Goal: Task Accomplishment & Management: Complete application form

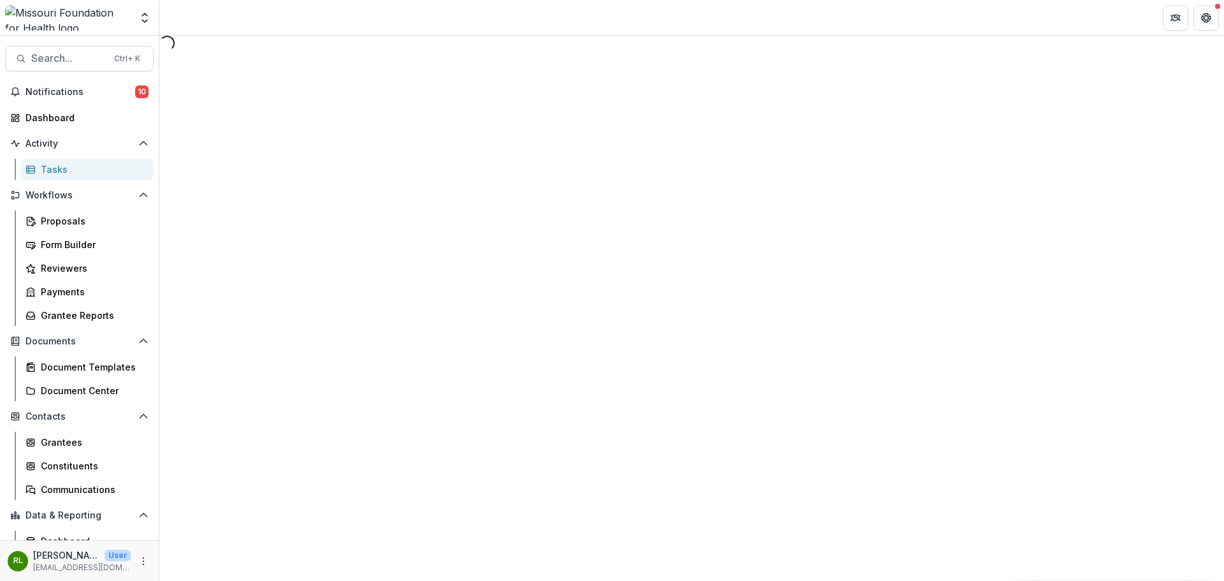
select select "********"
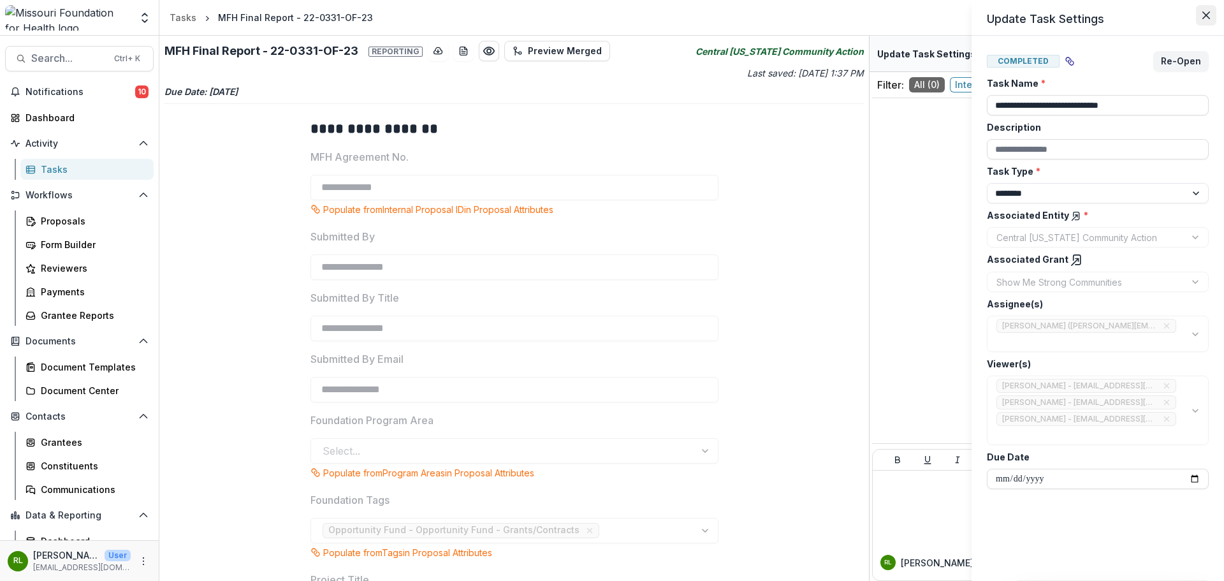
click at [1208, 19] on button "Close" at bounding box center [1206, 15] width 20 height 20
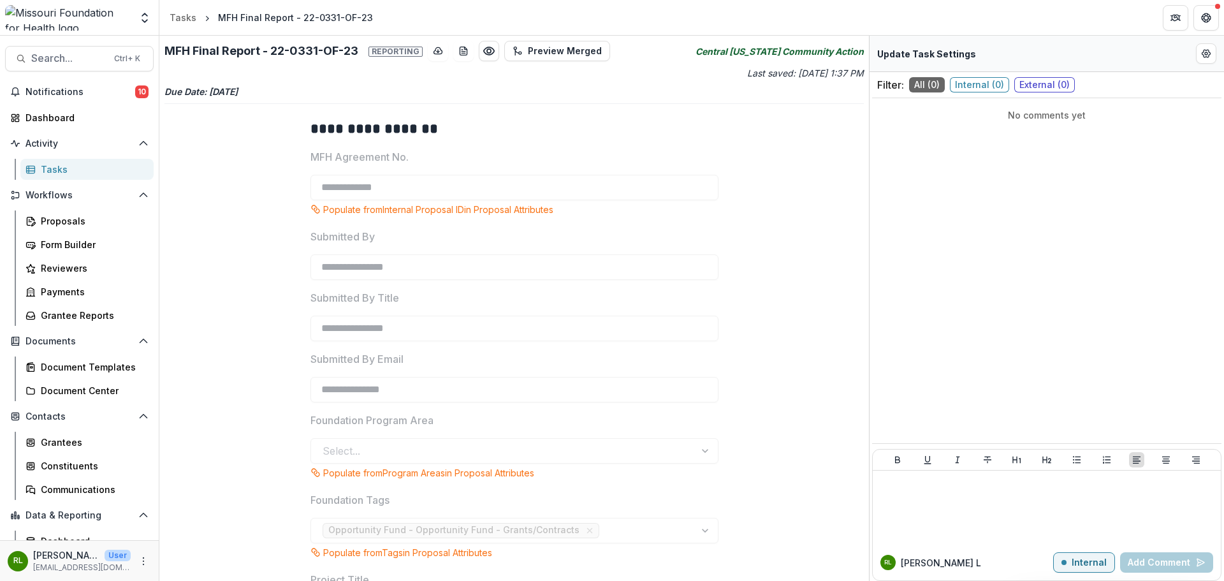
click at [649, 215] on div "Populate from Internal Proposal ID in Proposal Attributes" at bounding box center [514, 209] width 408 height 13
click at [93, 95] on span "Notifications" at bounding box center [80, 92] width 110 height 11
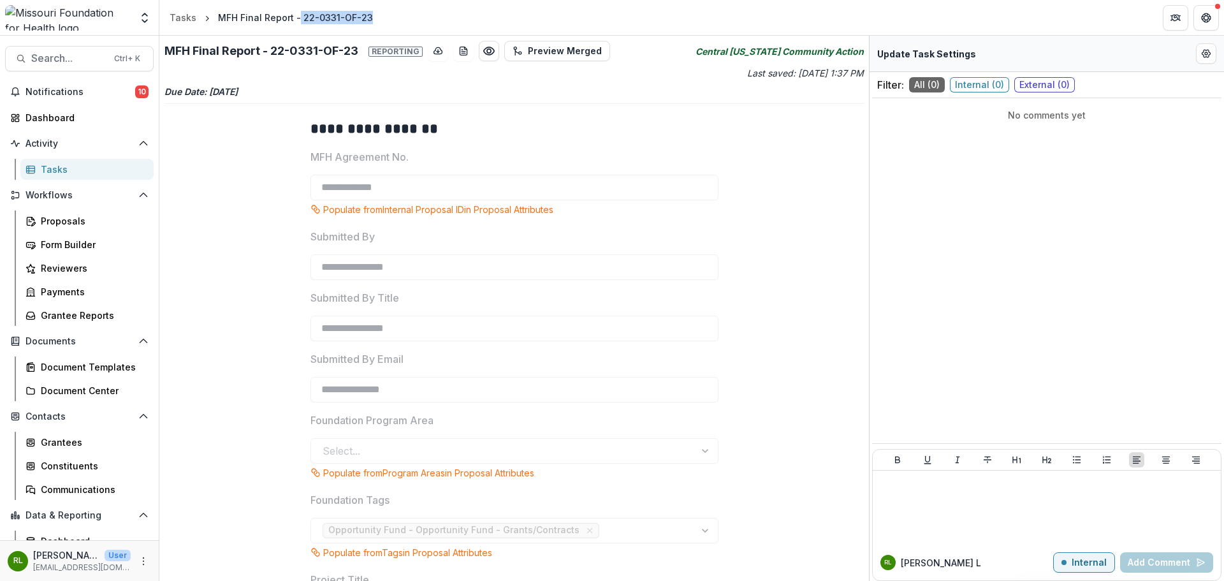
drag, startPoint x: 381, startPoint y: 17, endPoint x: 297, endPoint y: 23, distance: 84.4
click at [297, 23] on header "Tasks MFH Final Report - 22-0331-OF-23" at bounding box center [691, 17] width 1065 height 35
copy div "22-0331-OF-23"
click at [44, 57] on span "Search..." at bounding box center [68, 58] width 75 height 12
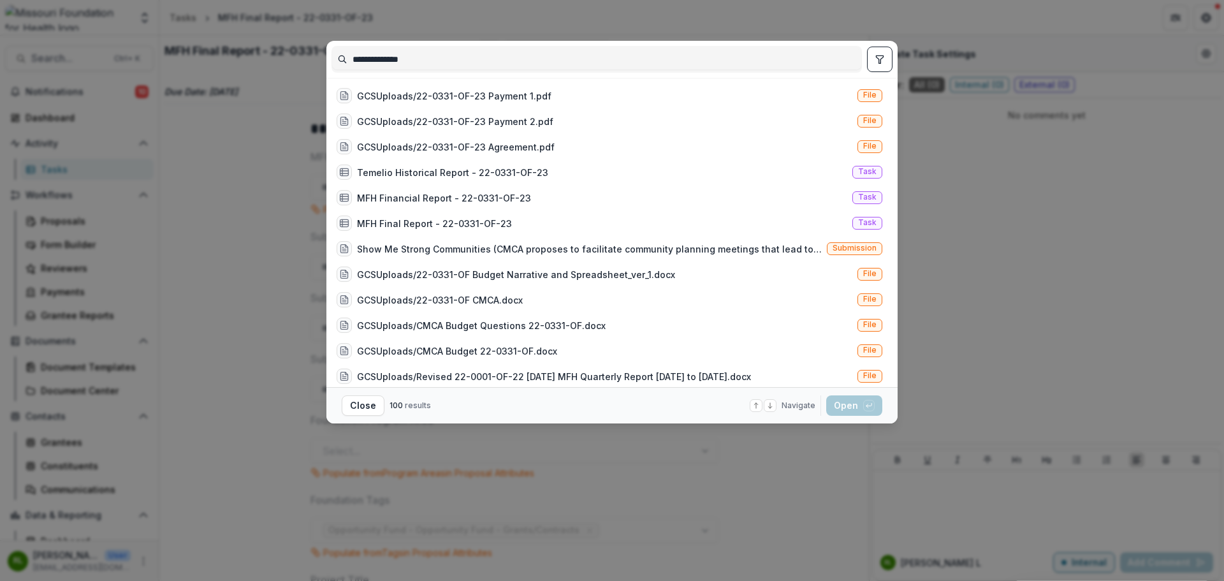
type input "**********"
click at [878, 63] on icon "toggle filters" at bounding box center [879, 59] width 7 height 8
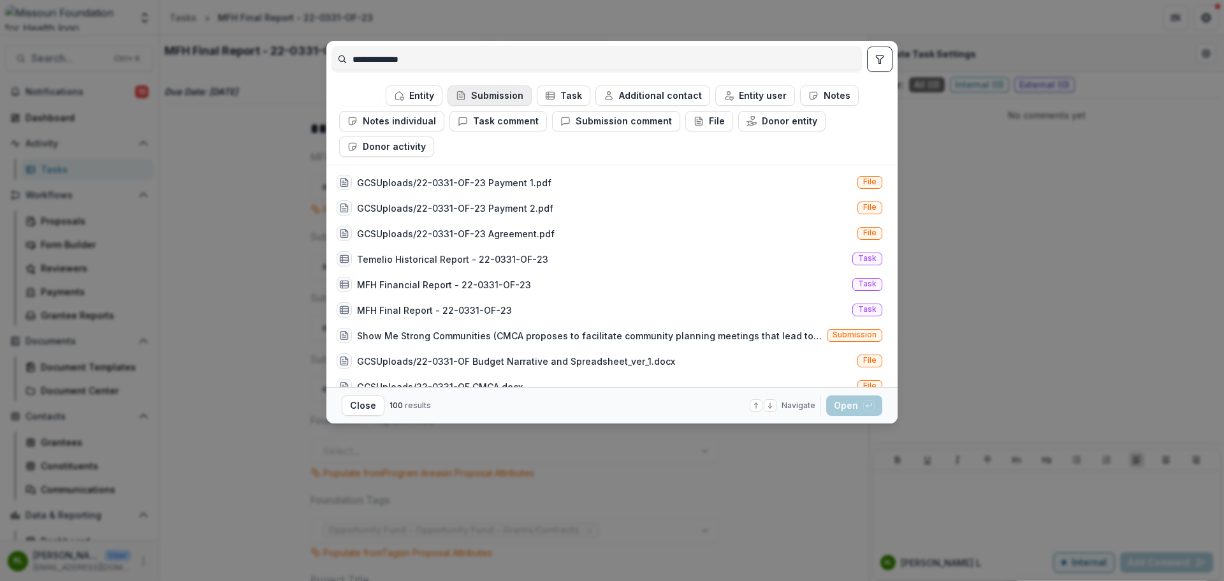
click at [503, 94] on button "Submission" at bounding box center [490, 95] width 84 height 20
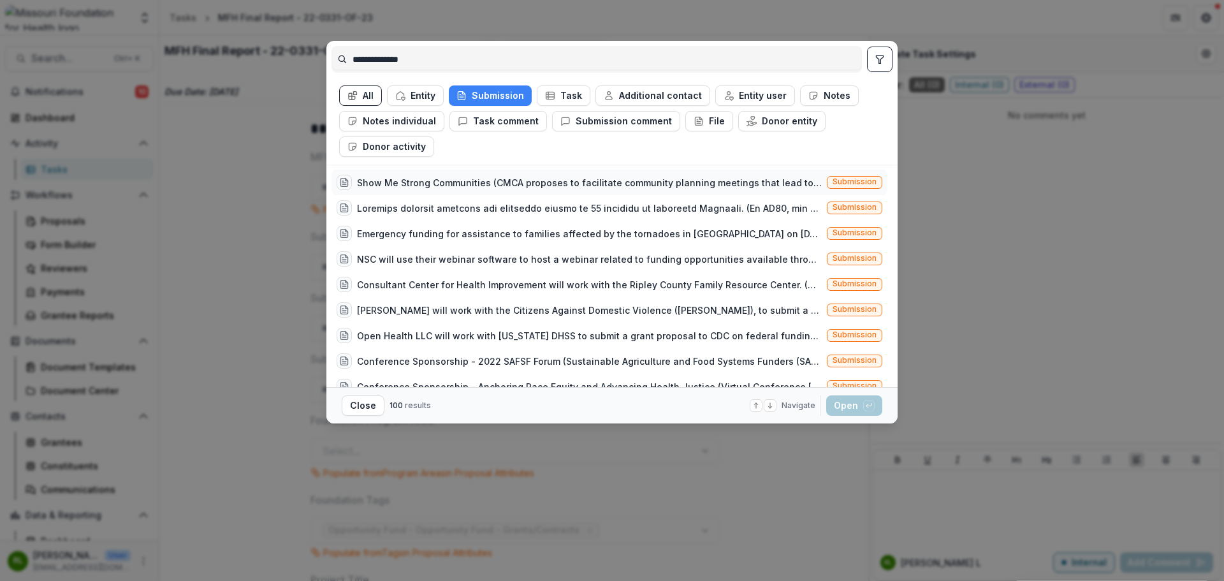
click at [716, 179] on div "Show Me Strong Communities (CMCA proposes to facilitate community planning meet…" at bounding box center [589, 182] width 465 height 13
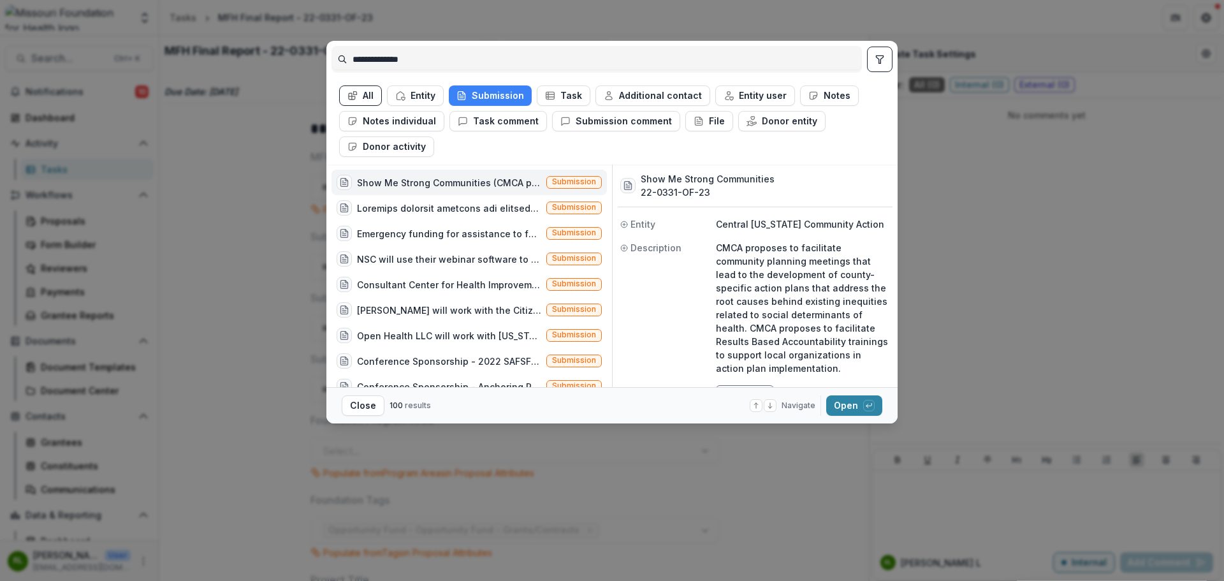
click at [884, 426] on div "**********" at bounding box center [612, 290] width 1224 height 581
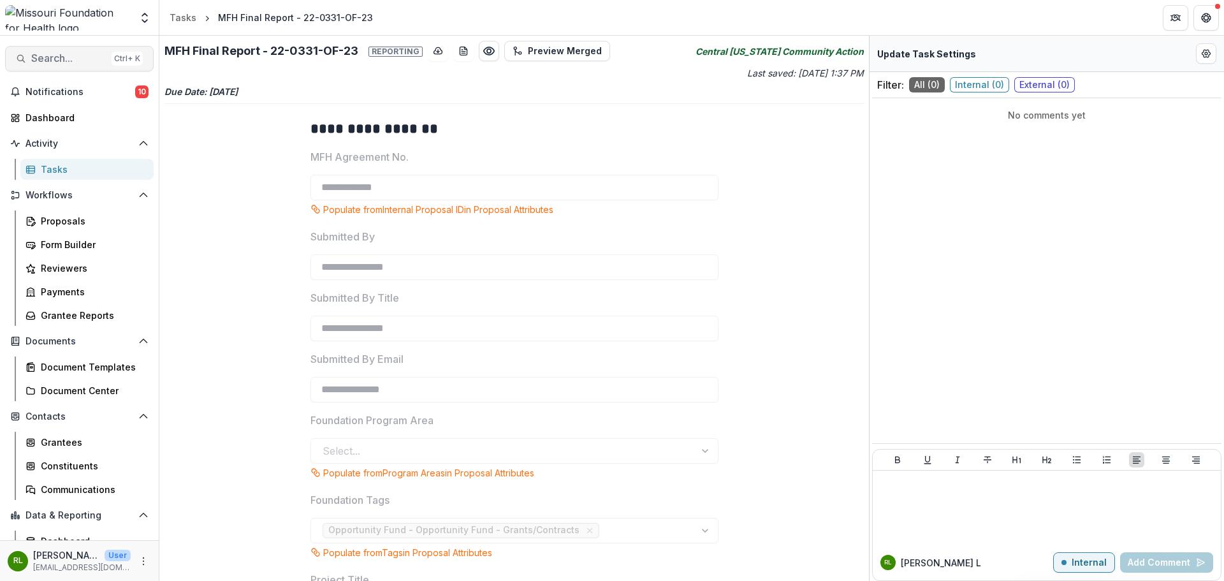
click at [85, 54] on span "Search..." at bounding box center [68, 58] width 75 height 12
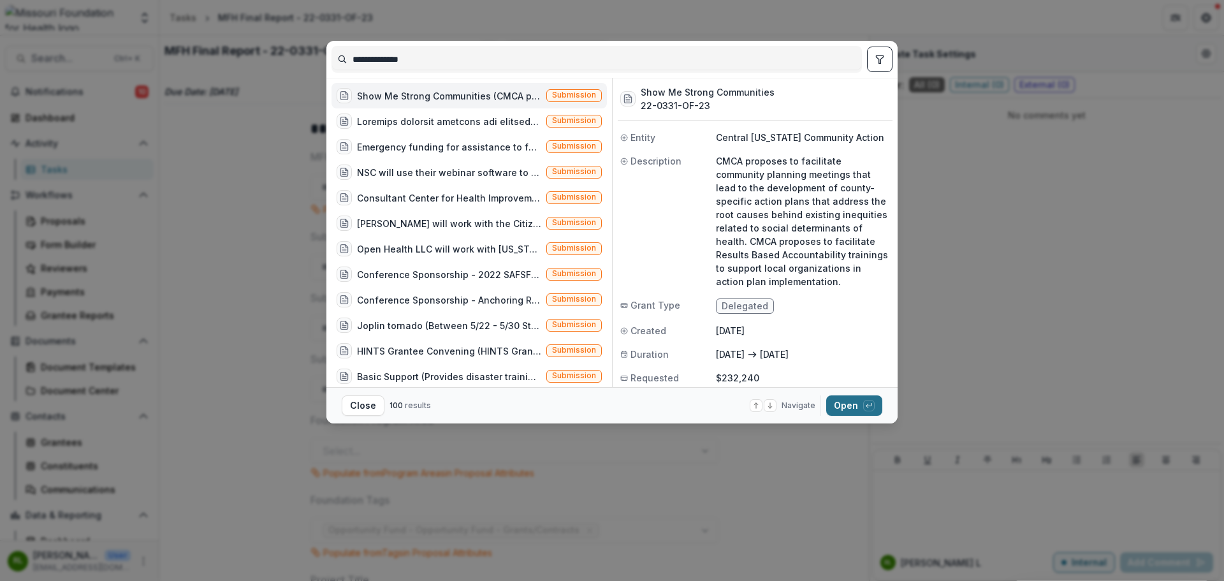
click at [863, 399] on button "Open with enter key" at bounding box center [854, 405] width 56 height 20
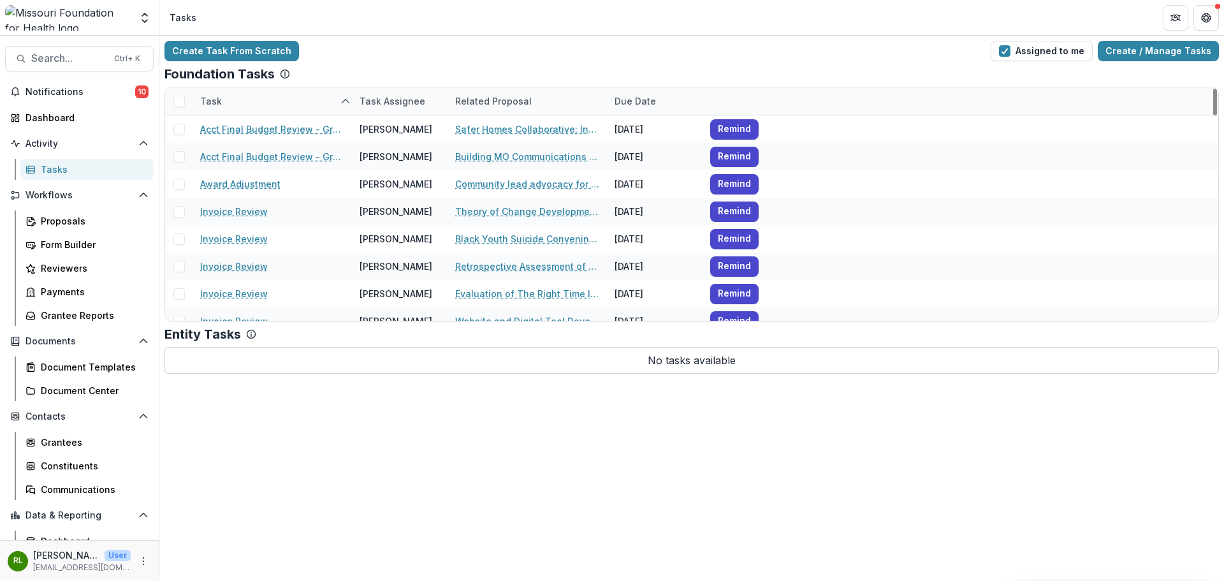
click at [326, 507] on div "Create Task From Scratch Assigned to me Create / Manage Tasks Foundation Tasks …" at bounding box center [691, 308] width 1065 height 545
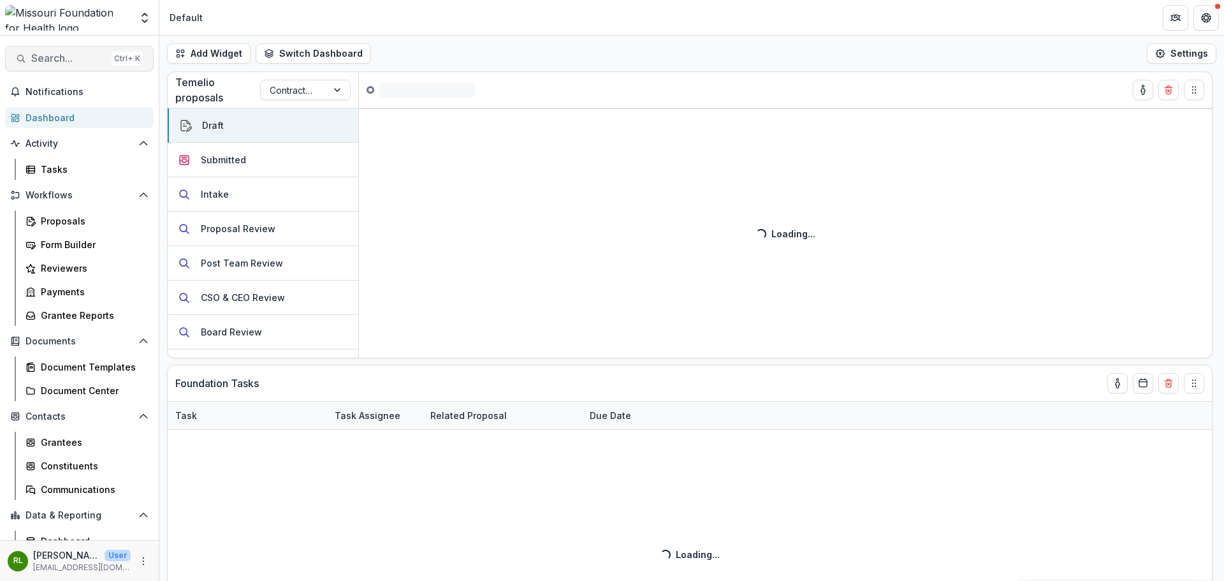
click at [64, 62] on span "Search..." at bounding box center [68, 58] width 75 height 12
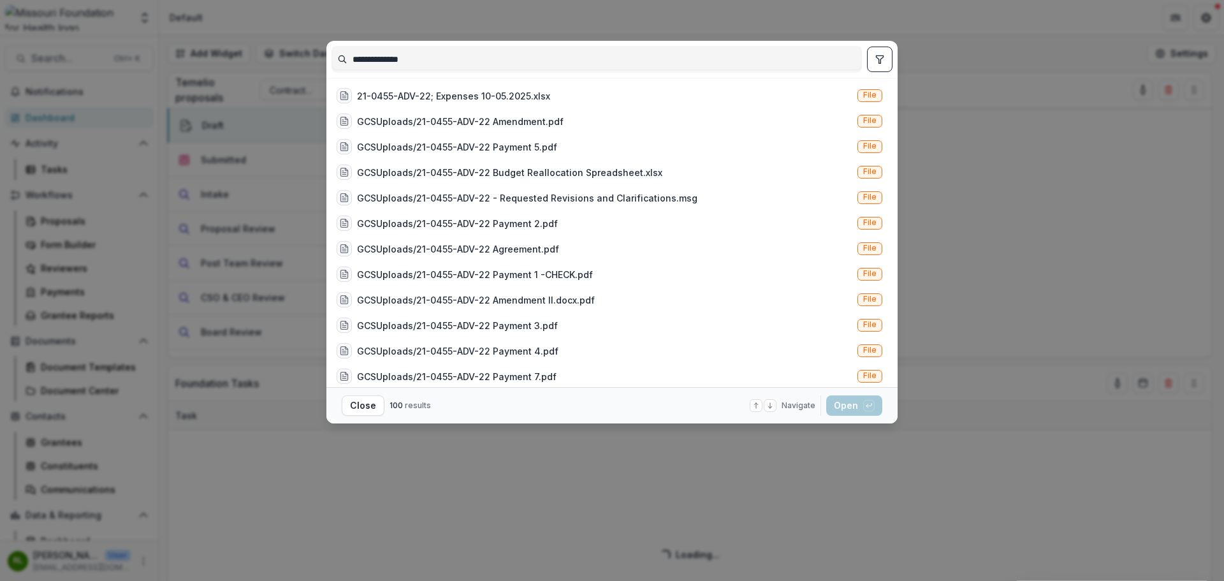
type input "**********"
click at [884, 62] on button "toggle filters" at bounding box center [879, 59] width 25 height 25
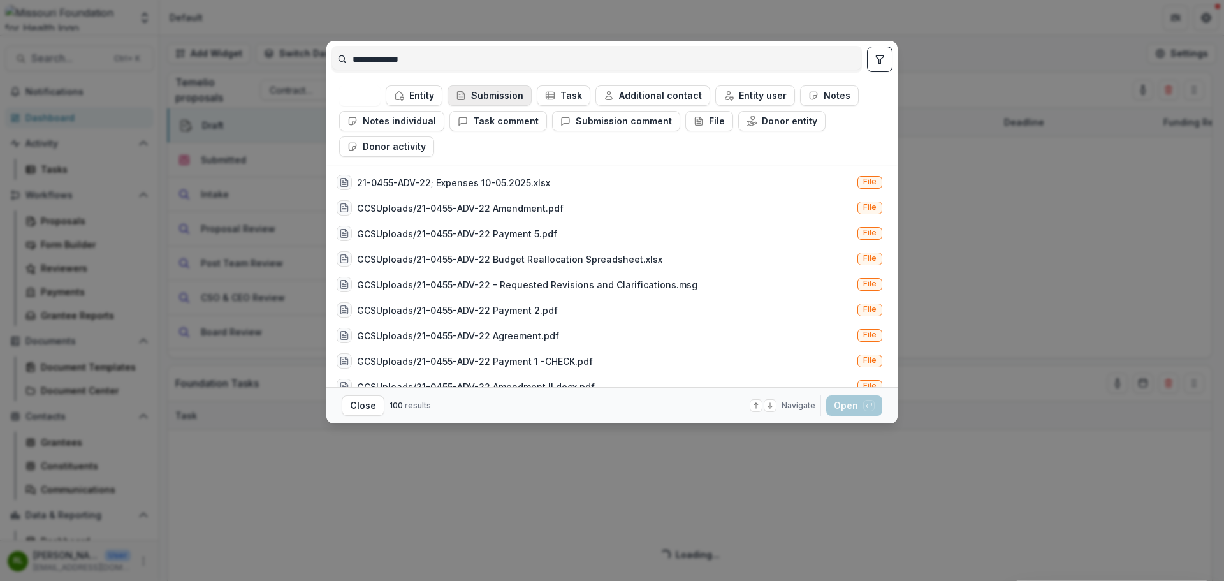
click at [504, 93] on button "Submission" at bounding box center [490, 95] width 84 height 20
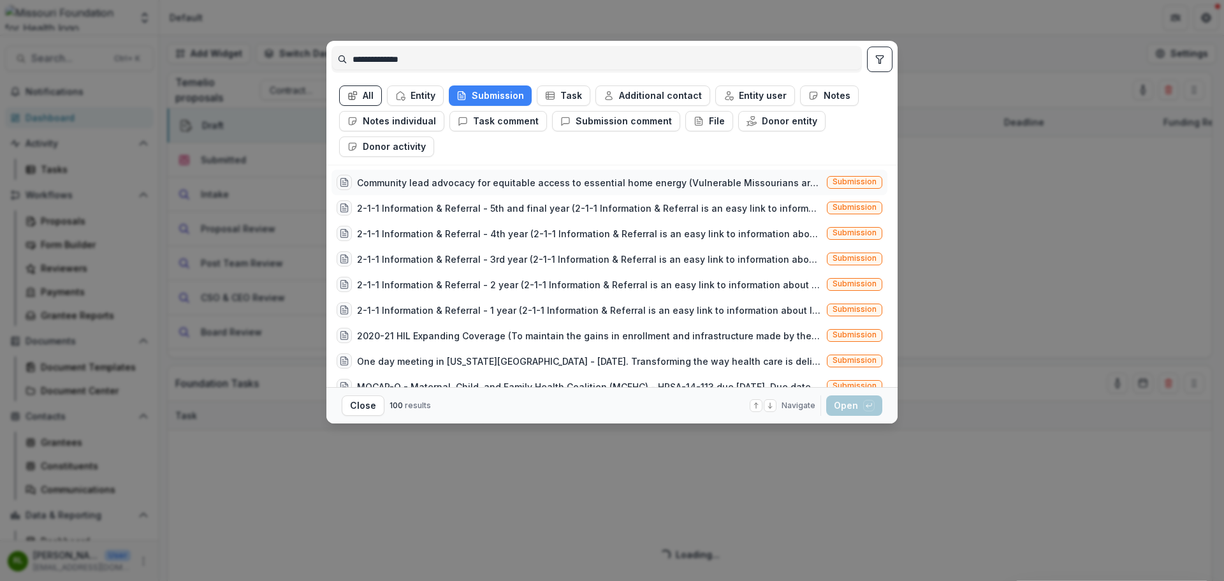
click at [561, 187] on div "Community lead advocacy for equitable access to essential home energy (Vulnerab…" at bounding box center [589, 182] width 465 height 13
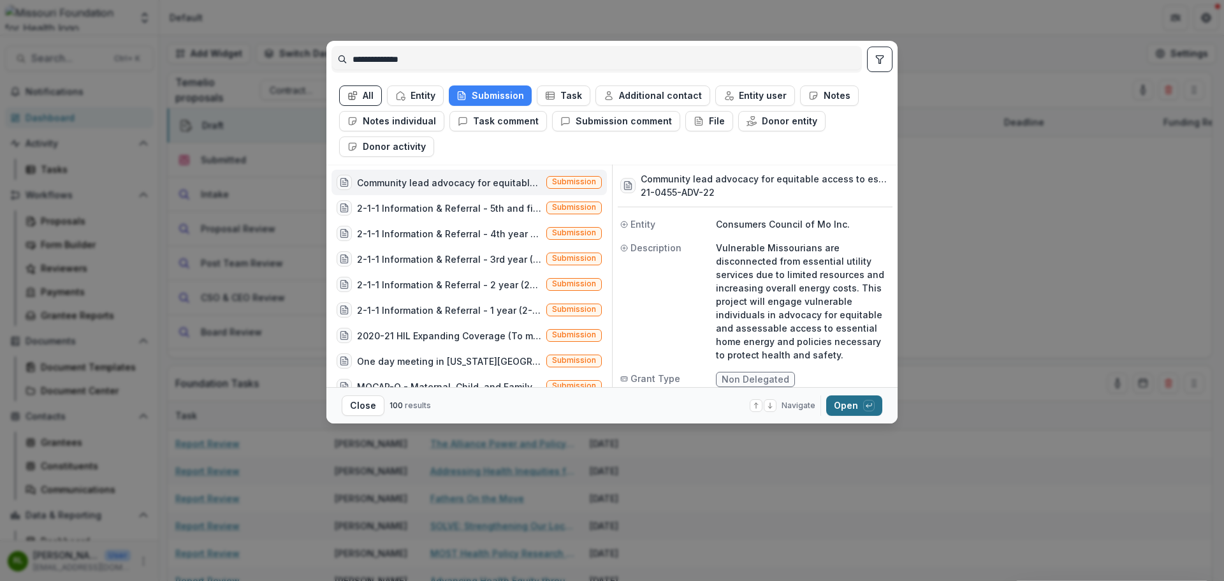
click at [852, 405] on button "Open with enter key" at bounding box center [854, 405] width 56 height 20
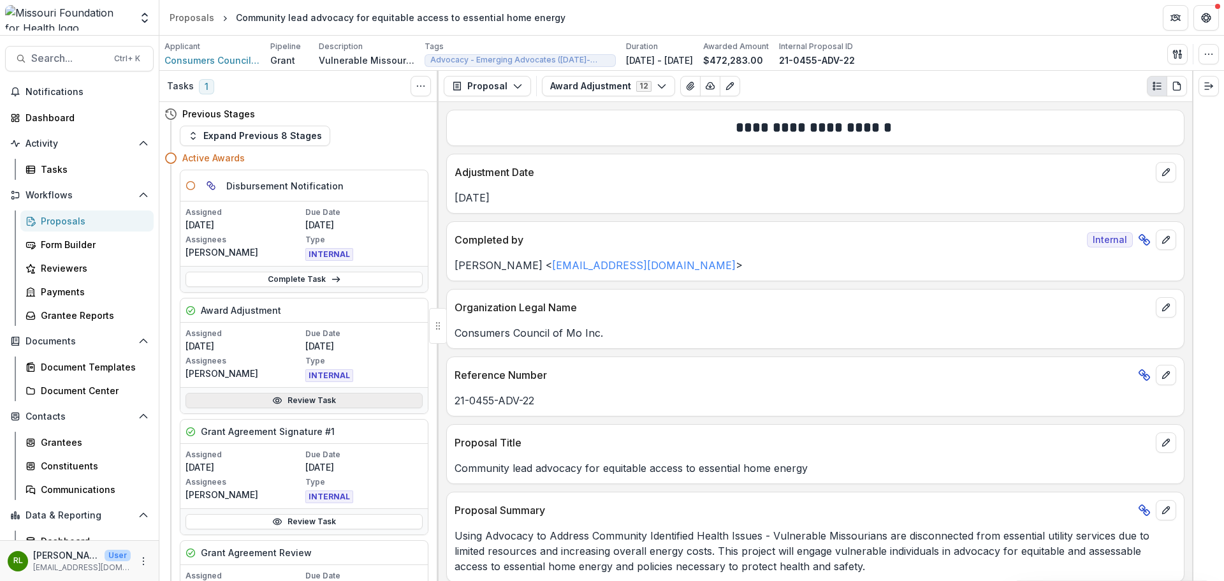
click at [368, 402] on link "Review Task" at bounding box center [304, 400] width 237 height 15
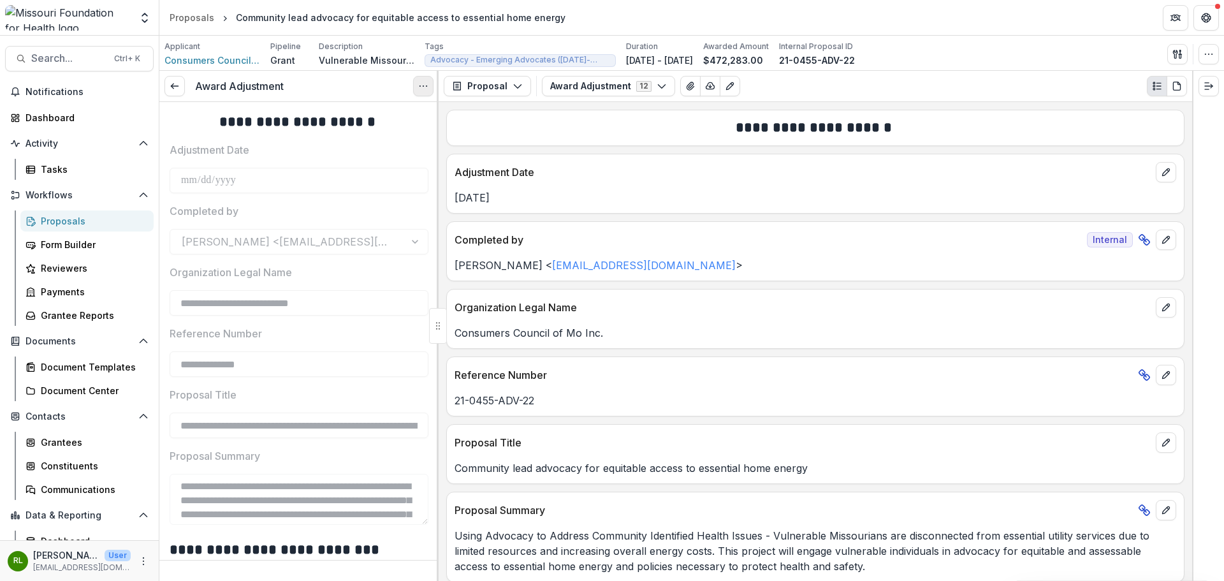
click at [416, 83] on button "Options" at bounding box center [423, 86] width 20 height 20
click at [375, 140] on button "Reopen Task" at bounding box center [362, 141] width 136 height 21
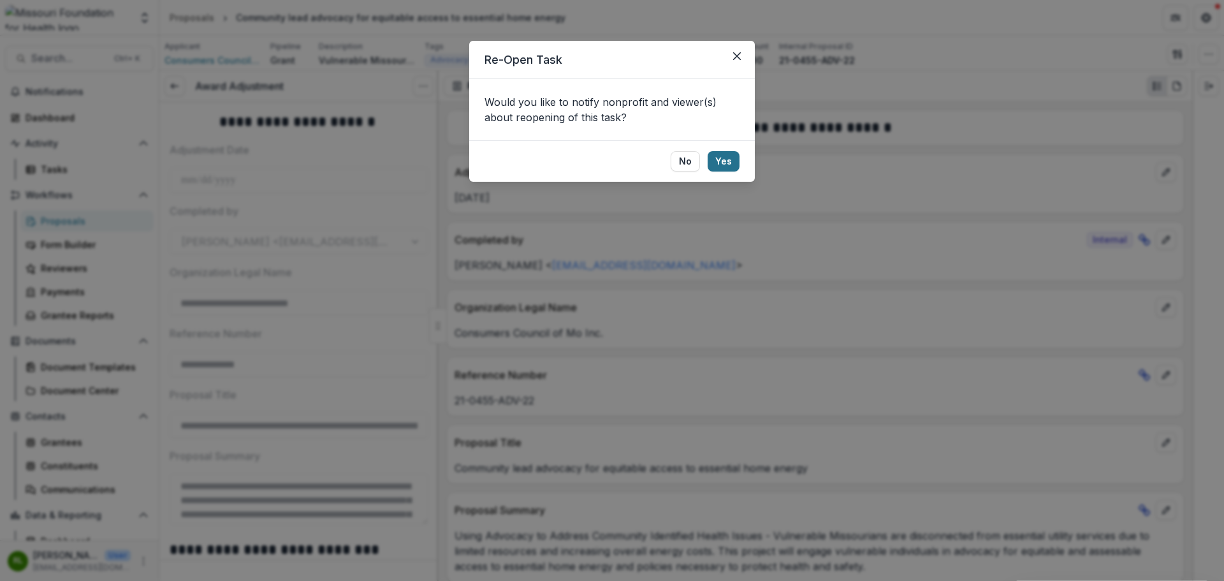
click at [726, 162] on button "Yes" at bounding box center [724, 161] width 32 height 20
click at [736, 140] on div "Would you like to notify nonprofit and viewer(s) about reopening of this task?" at bounding box center [612, 109] width 286 height 61
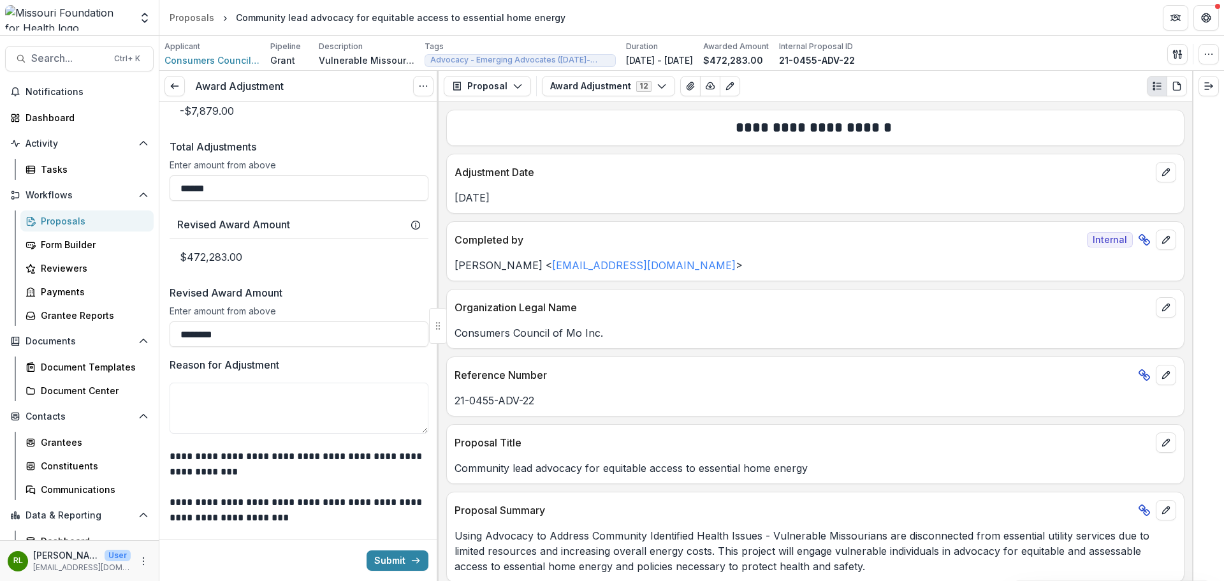
scroll to position [737, 0]
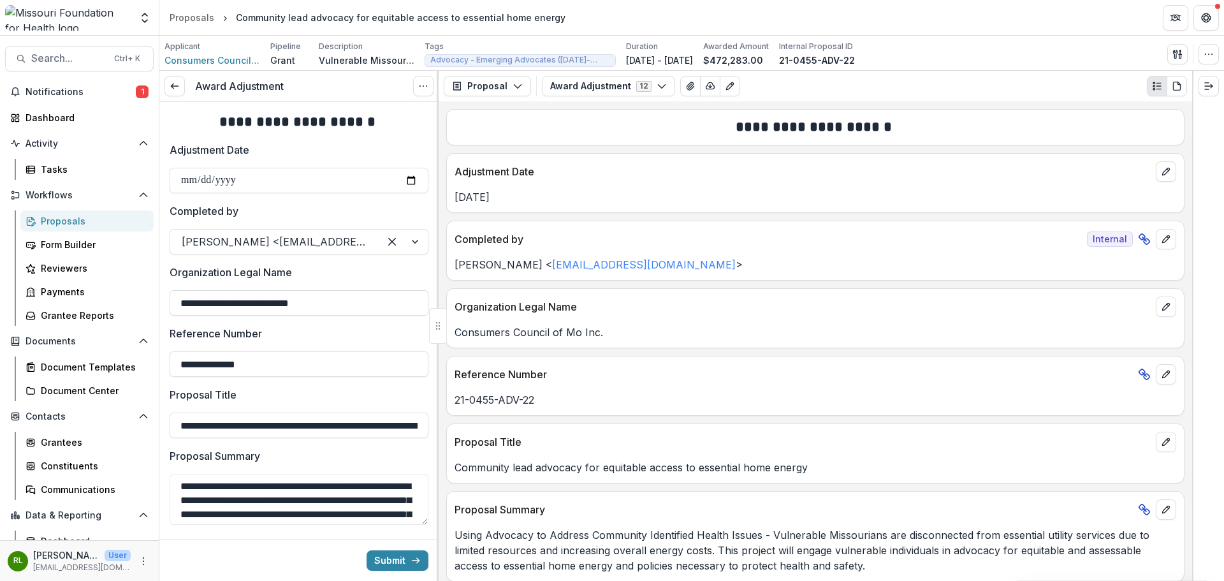
click at [191, 90] on div "Award Adjustment View task Cancel Task" at bounding box center [298, 86] width 279 height 31
click at [175, 90] on icon at bounding box center [175, 86] width 10 height 10
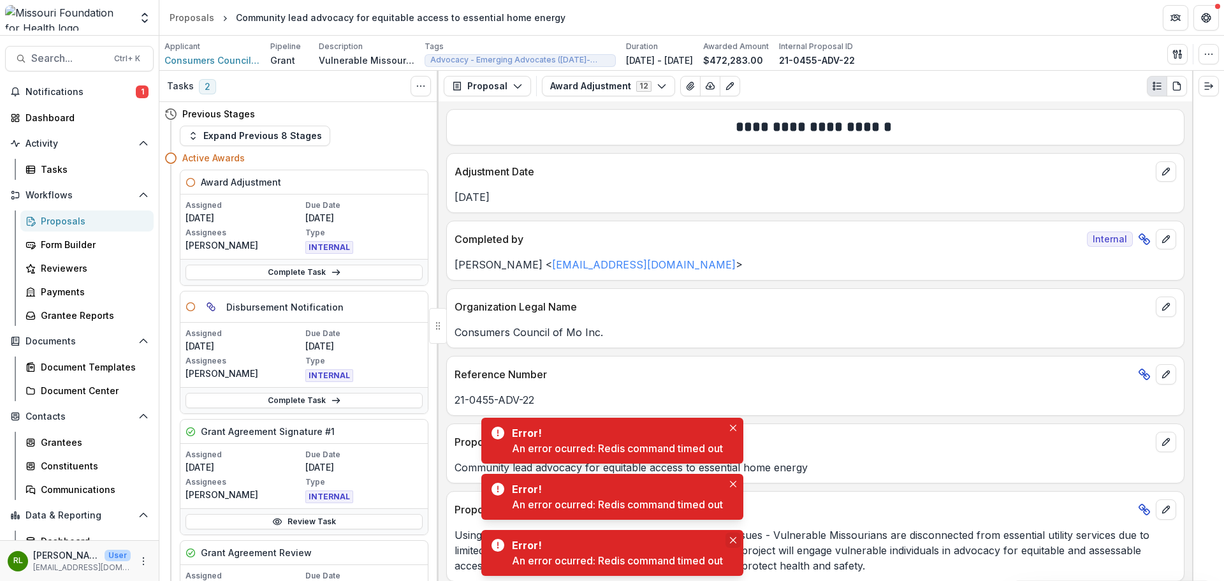
click at [731, 540] on button "Close" at bounding box center [732, 539] width 15 height 15
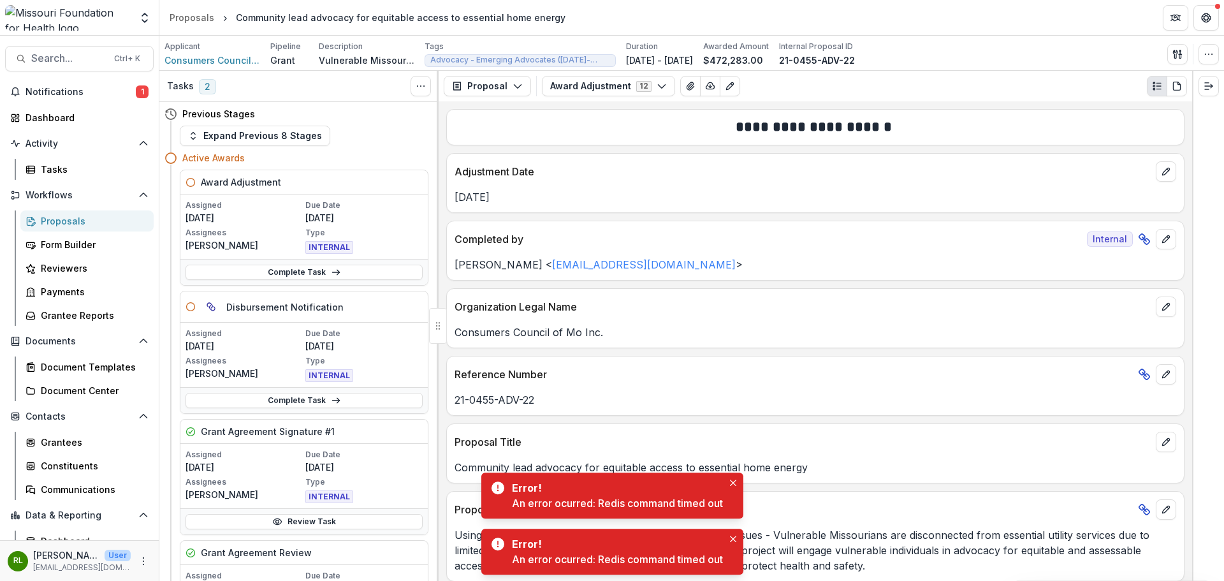
click at [731, 538] on icon "Close" at bounding box center [733, 538] width 6 height 6
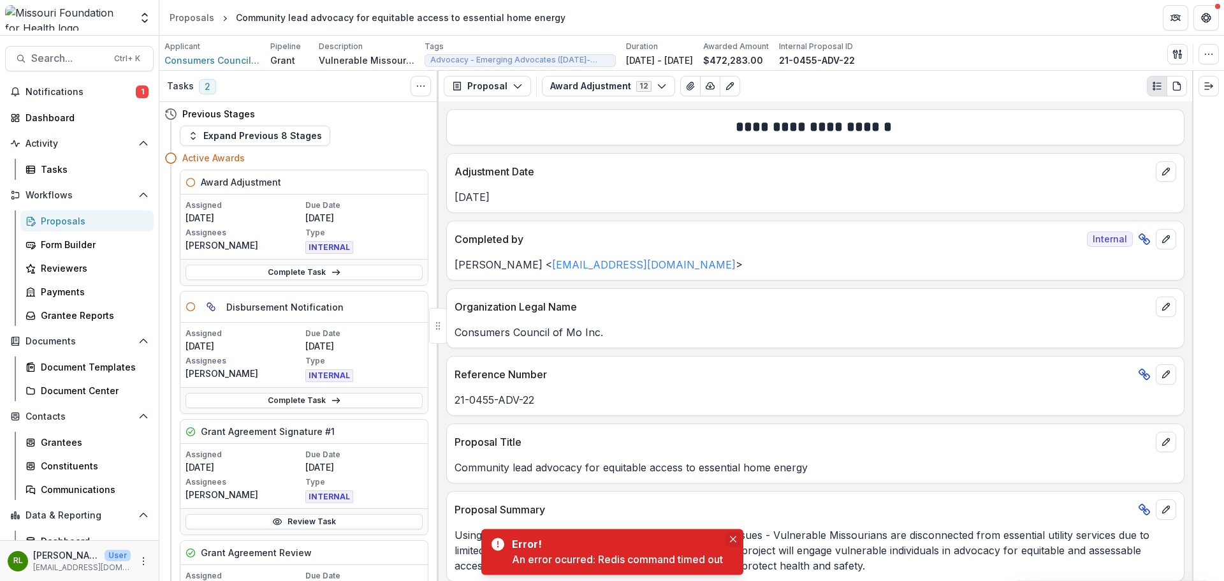
click at [731, 535] on button "Close" at bounding box center [732, 538] width 15 height 15
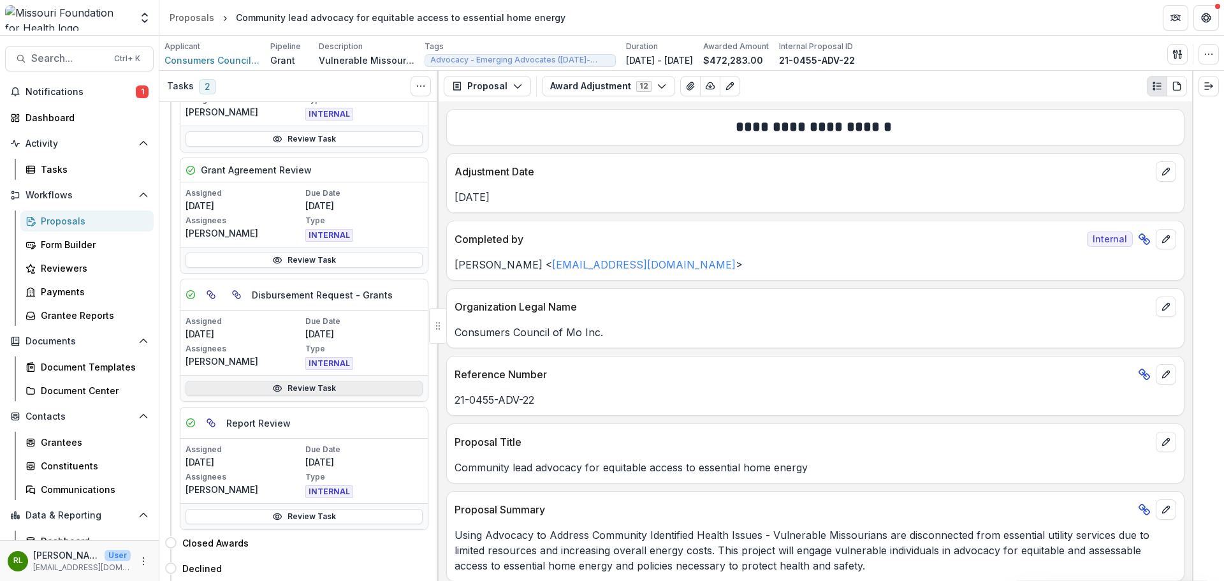
scroll to position [431, 0]
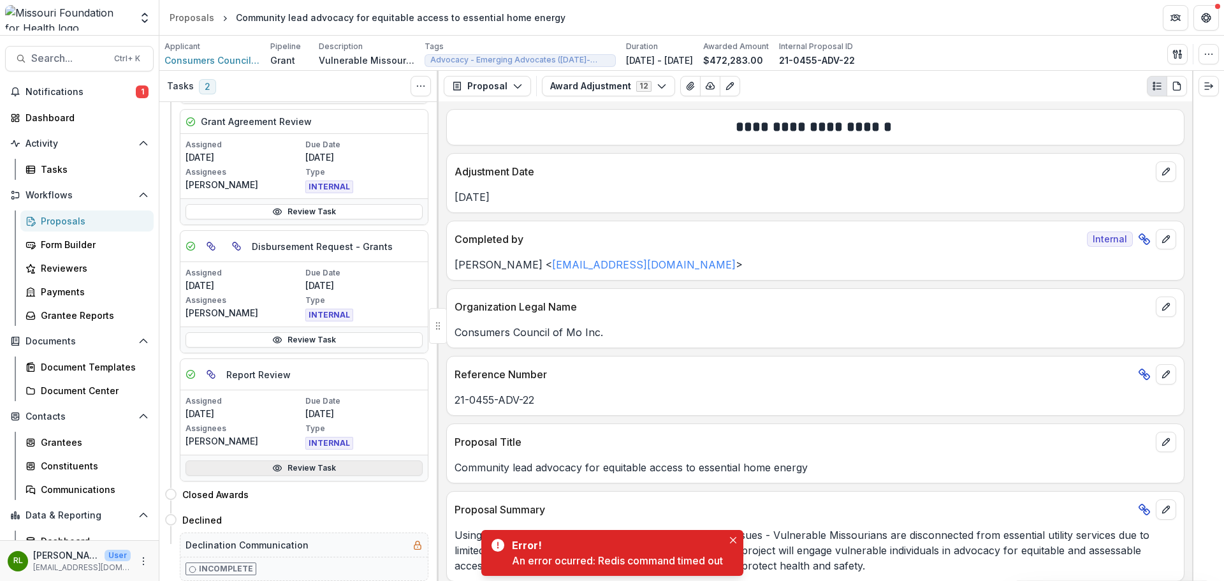
click at [295, 465] on link "Review Task" at bounding box center [304, 467] width 237 height 15
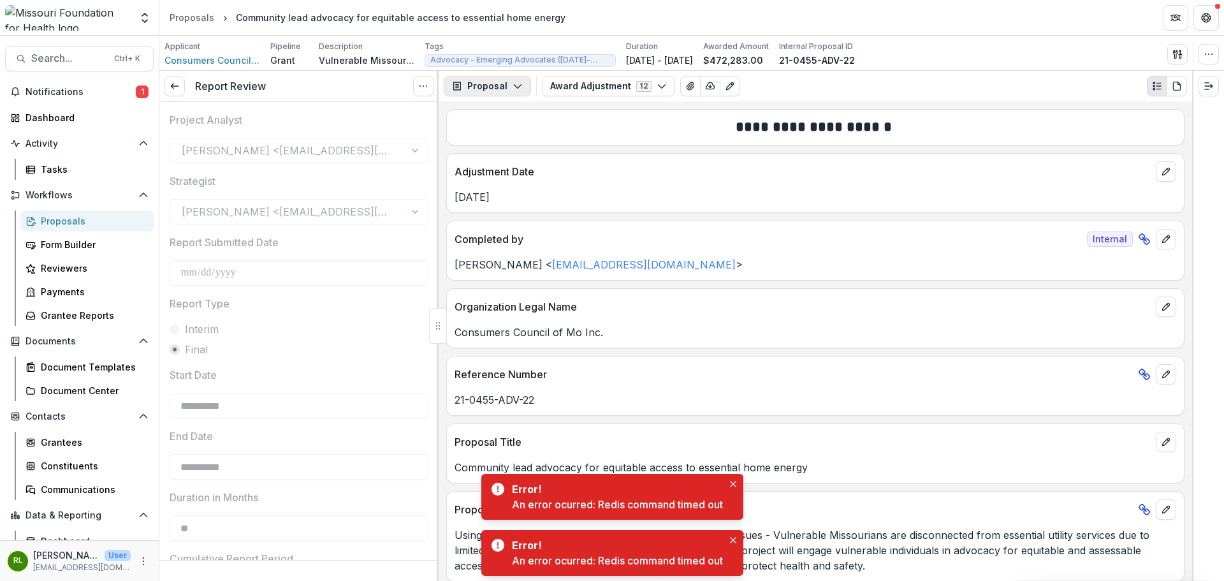
click at [499, 84] on button "Proposal" at bounding box center [487, 86] width 87 height 20
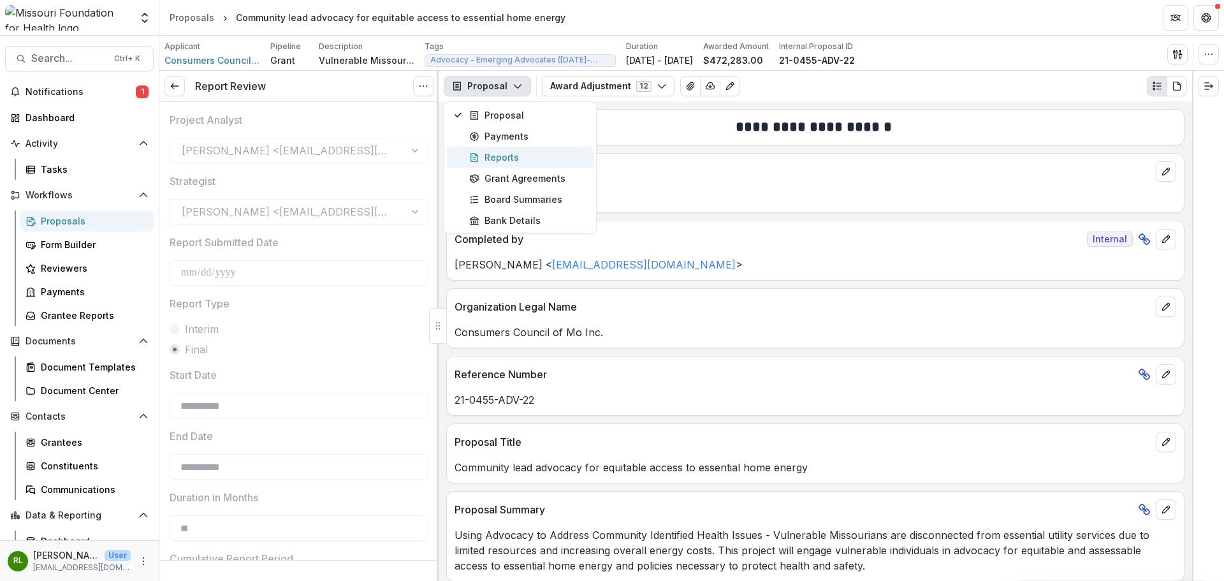
click at [526, 157] on div "Reports" at bounding box center [527, 156] width 117 height 13
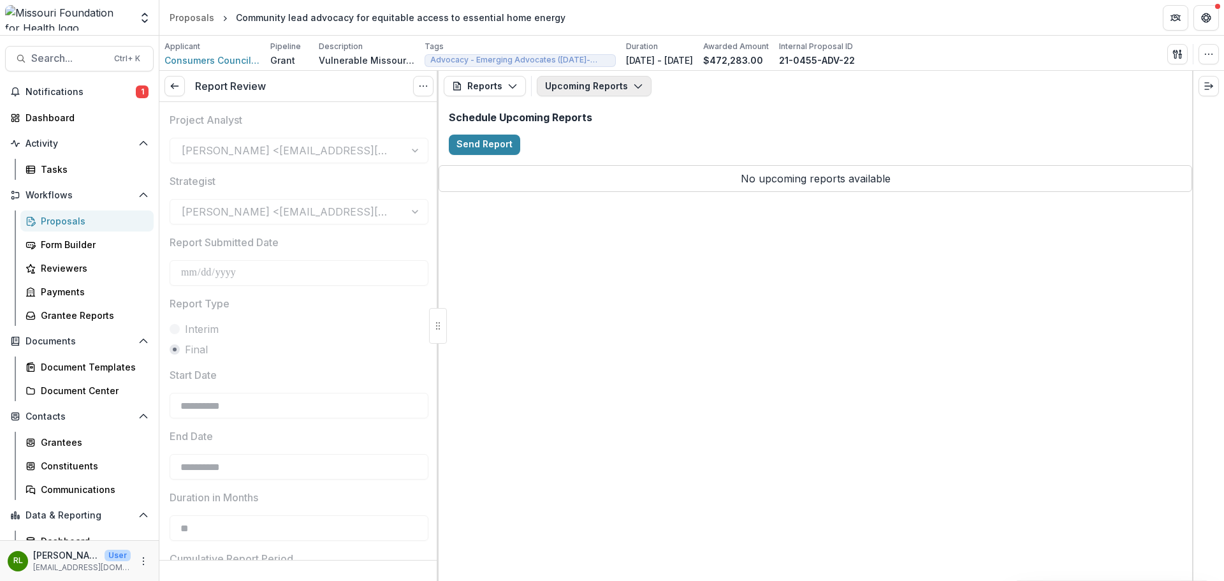
click at [596, 84] on button "Upcoming Reports" at bounding box center [594, 86] width 115 height 20
click at [525, 331] on div "Reports Proposal Payments Reports Grant Agreements Board Summaries Bank Details…" at bounding box center [815, 326] width 753 height 510
click at [485, 84] on button "Reports" at bounding box center [485, 86] width 82 height 20
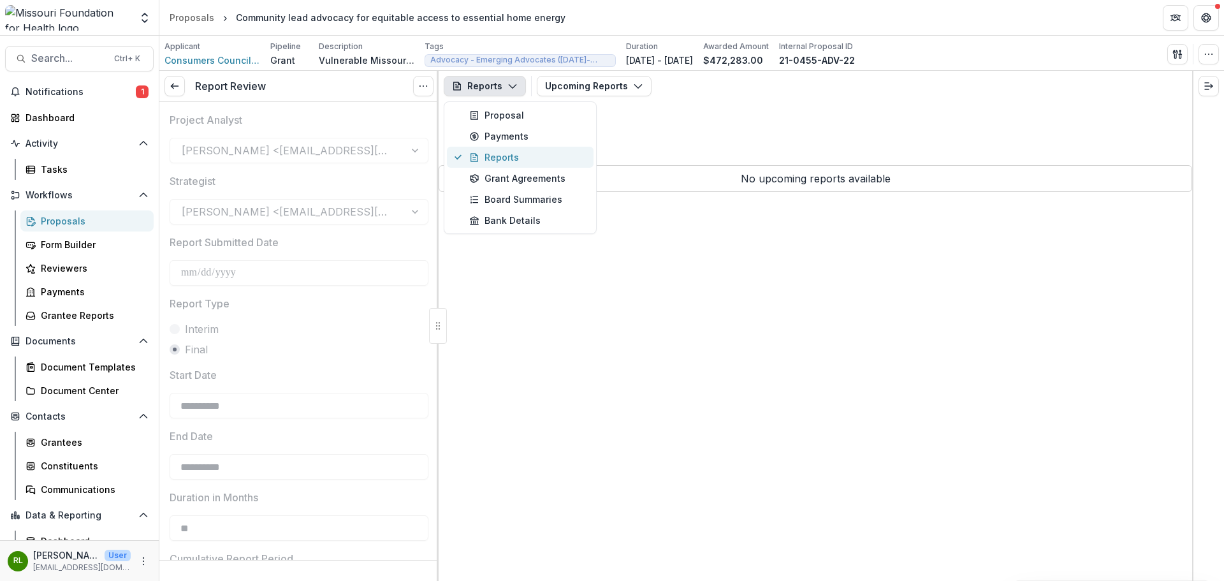
click at [531, 152] on div "Reports" at bounding box center [527, 156] width 117 height 13
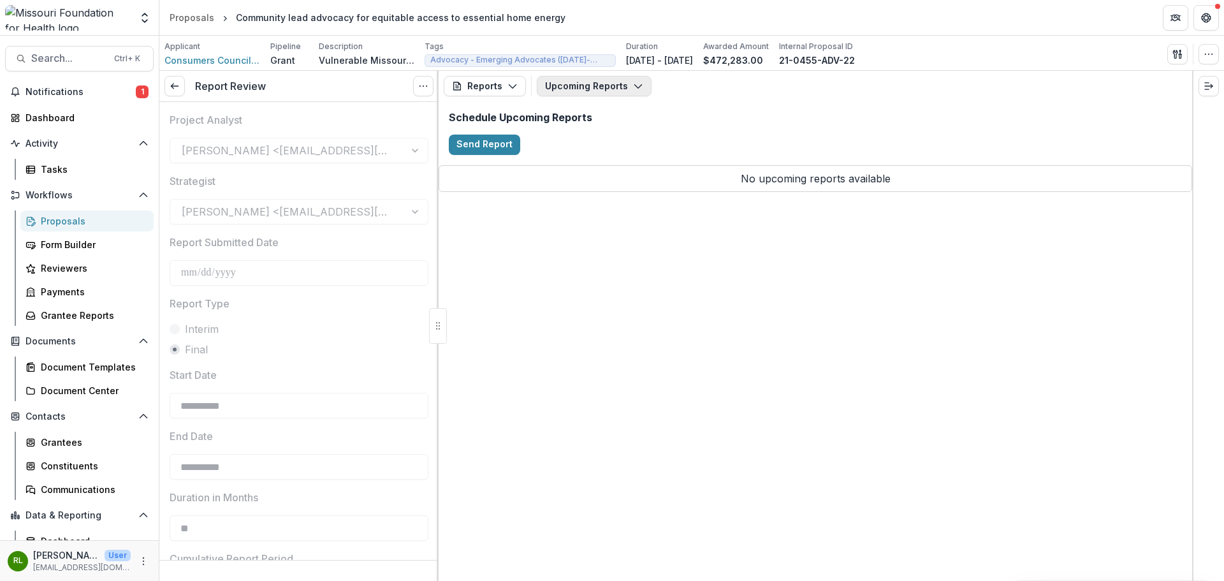
click at [578, 79] on button "Upcoming Reports" at bounding box center [594, 86] width 115 height 20
click at [583, 154] on span "Completed Reports" at bounding box center [619, 155] width 117 height 13
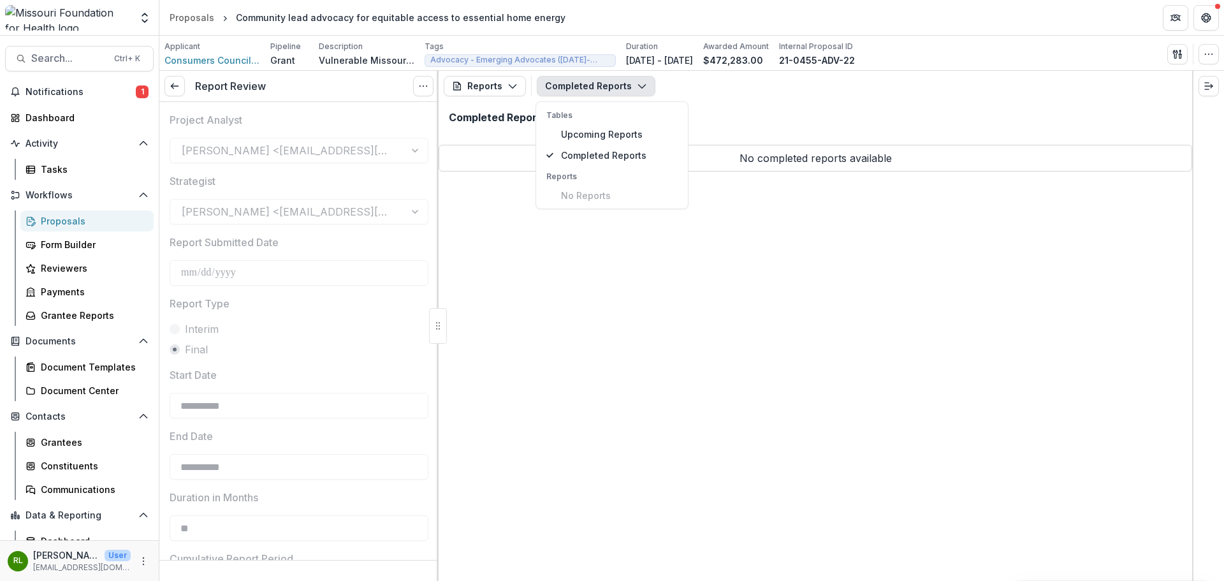
click at [602, 87] on button "Completed Reports" at bounding box center [596, 86] width 119 height 20
click at [600, 88] on button "Completed Reports" at bounding box center [596, 86] width 119 height 20
click at [593, 135] on span "Upcoming Reports" at bounding box center [619, 133] width 117 height 13
click at [576, 299] on div "Reports Proposal Payments Reports Grant Agreements Board Summaries Bank Details…" at bounding box center [815, 326] width 753 height 510
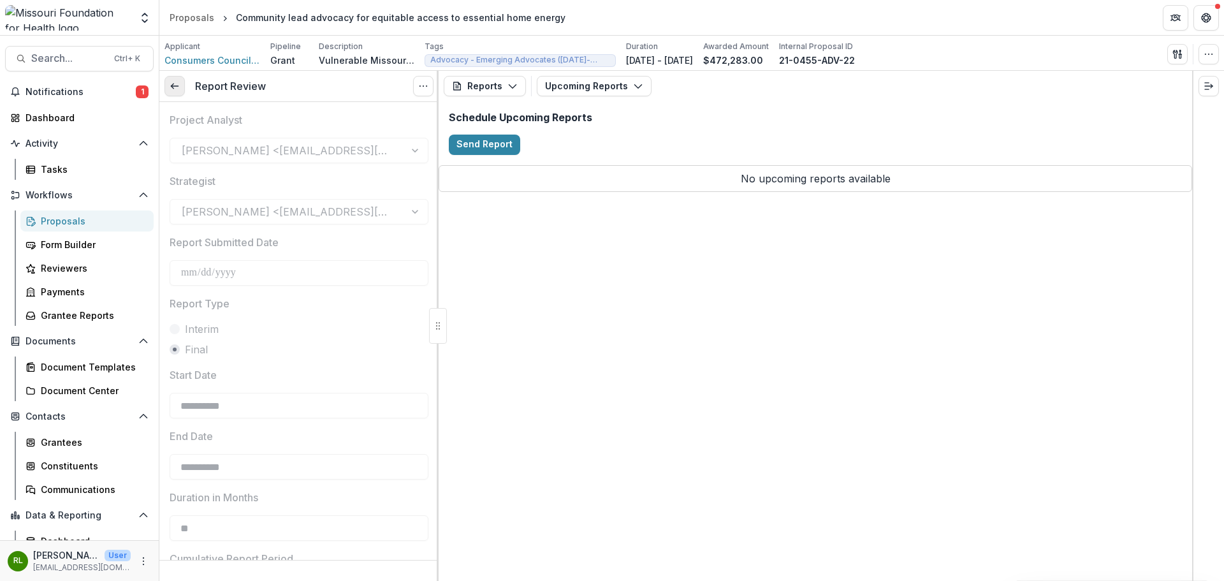
click at [173, 86] on line at bounding box center [174, 86] width 7 height 0
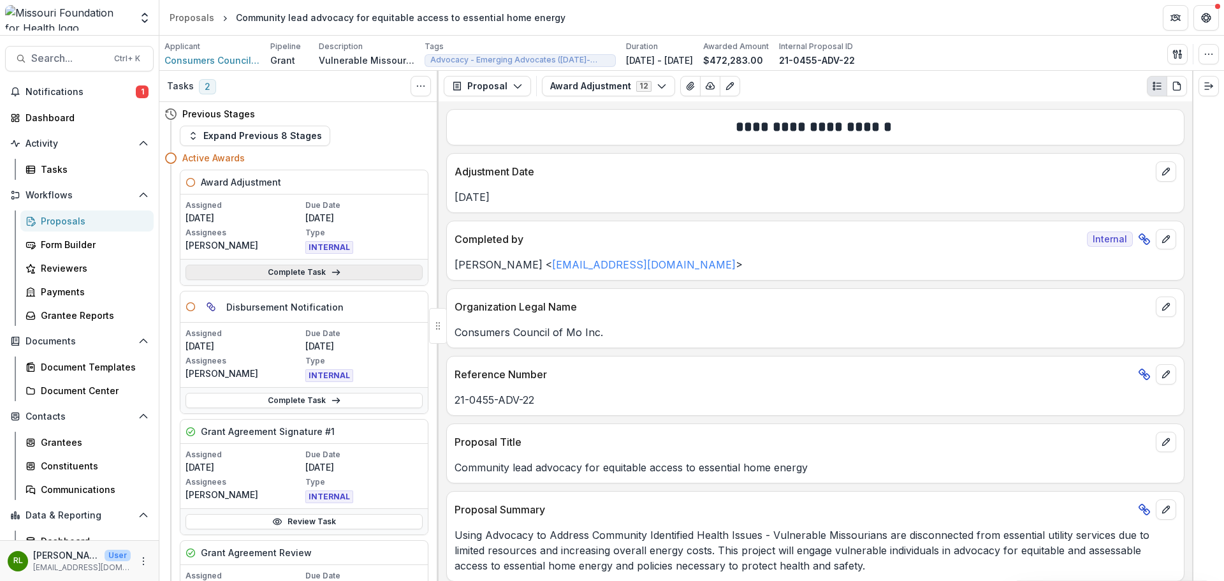
click at [371, 266] on link "Complete Task" at bounding box center [304, 272] width 237 height 15
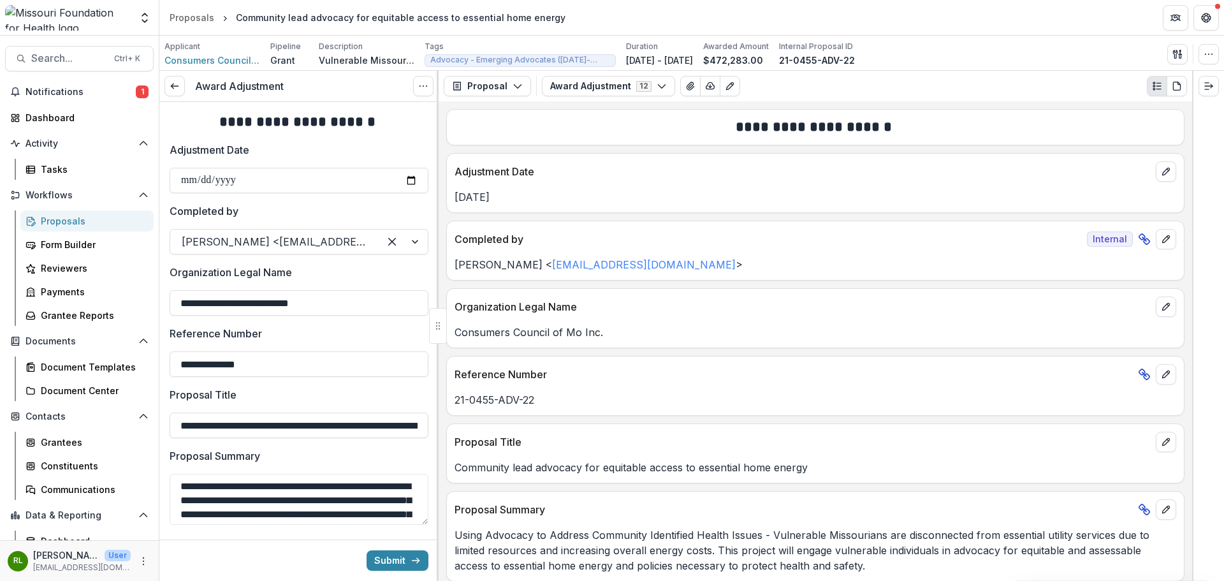
scroll to position [737, 0]
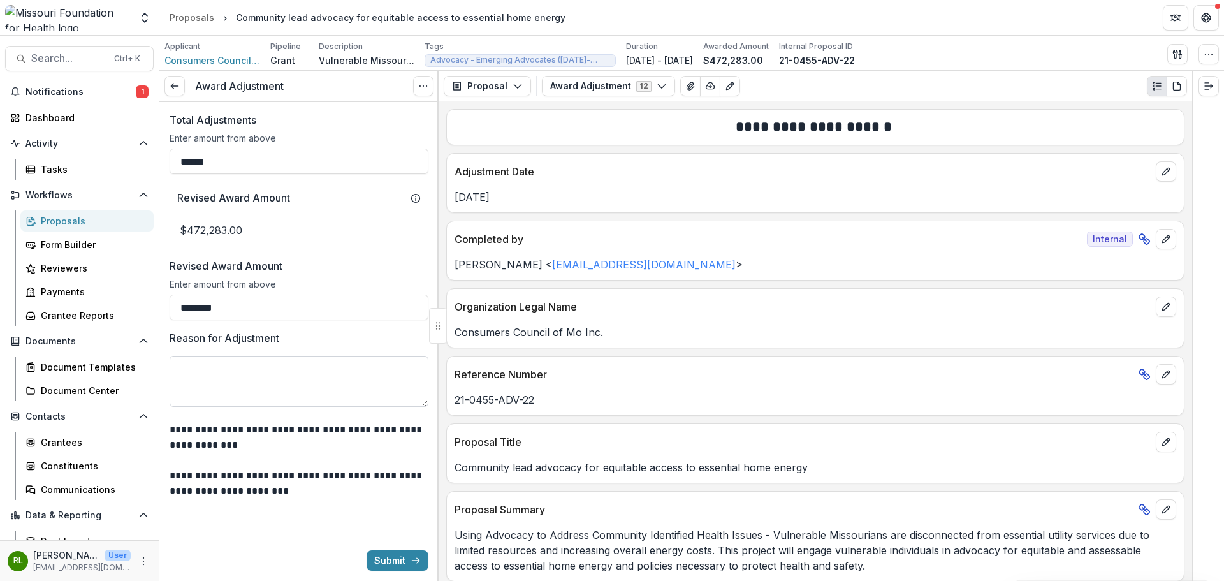
click at [333, 407] on textarea "Reason for Adjustment" at bounding box center [299, 381] width 259 height 51
type textarea "*"
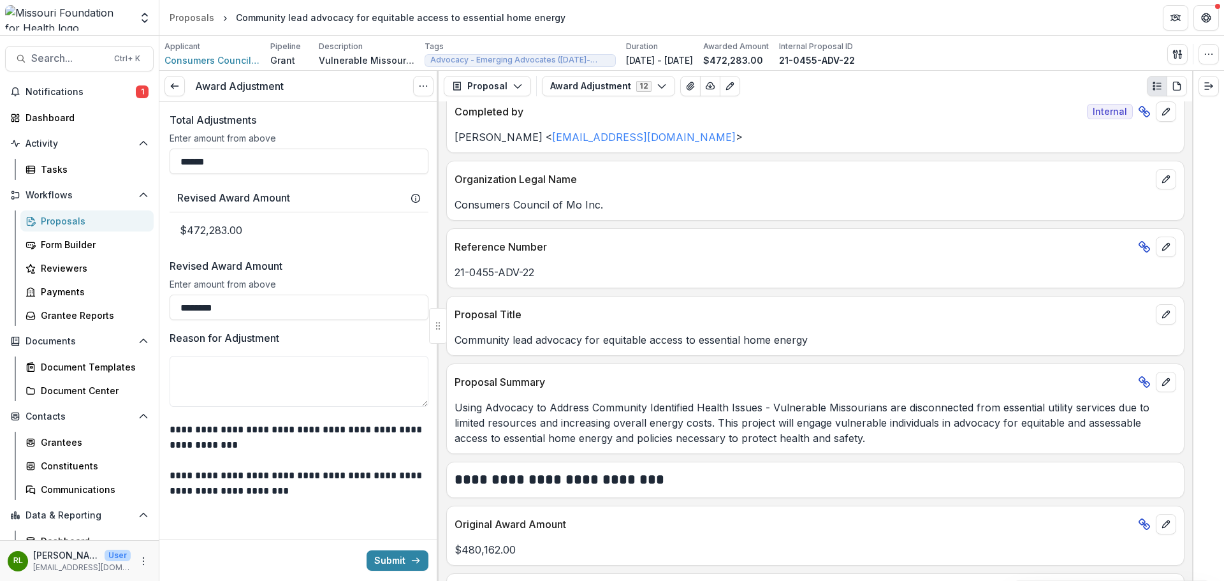
scroll to position [0, 0]
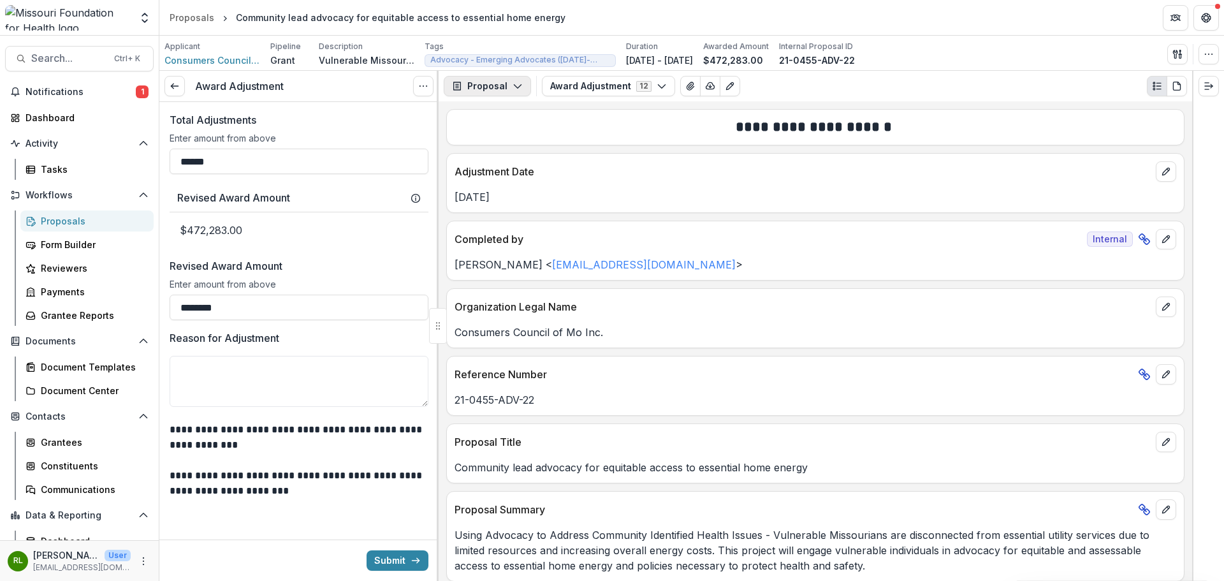
click at [502, 89] on button "Proposal" at bounding box center [487, 86] width 87 height 20
click at [539, 157] on div "Reports" at bounding box center [527, 156] width 117 height 13
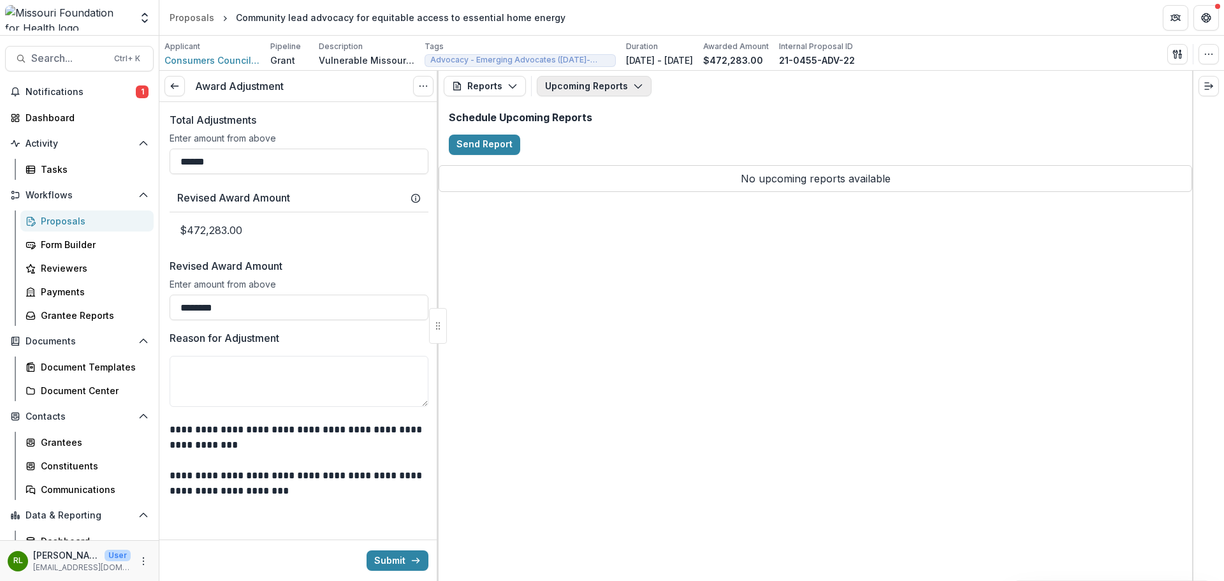
click at [594, 92] on button "Upcoming Reports" at bounding box center [594, 86] width 115 height 20
click at [595, 91] on button "Upcoming Reports" at bounding box center [594, 86] width 115 height 20
click at [486, 84] on button "Reports" at bounding box center [485, 86] width 82 height 20
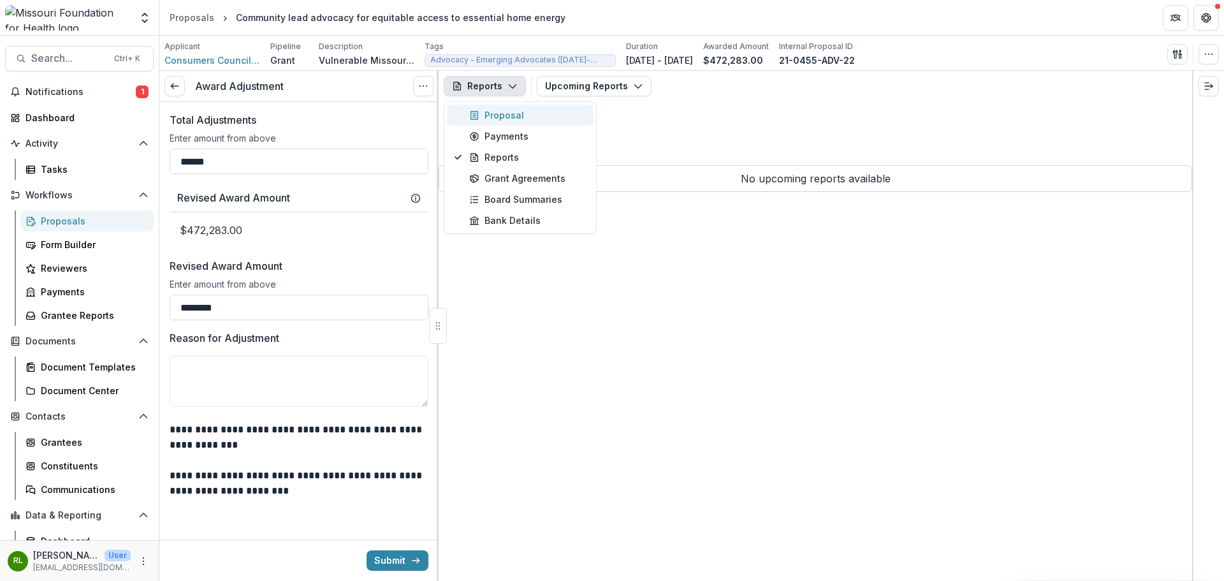
click at [506, 113] on div "Proposal" at bounding box center [527, 114] width 117 height 13
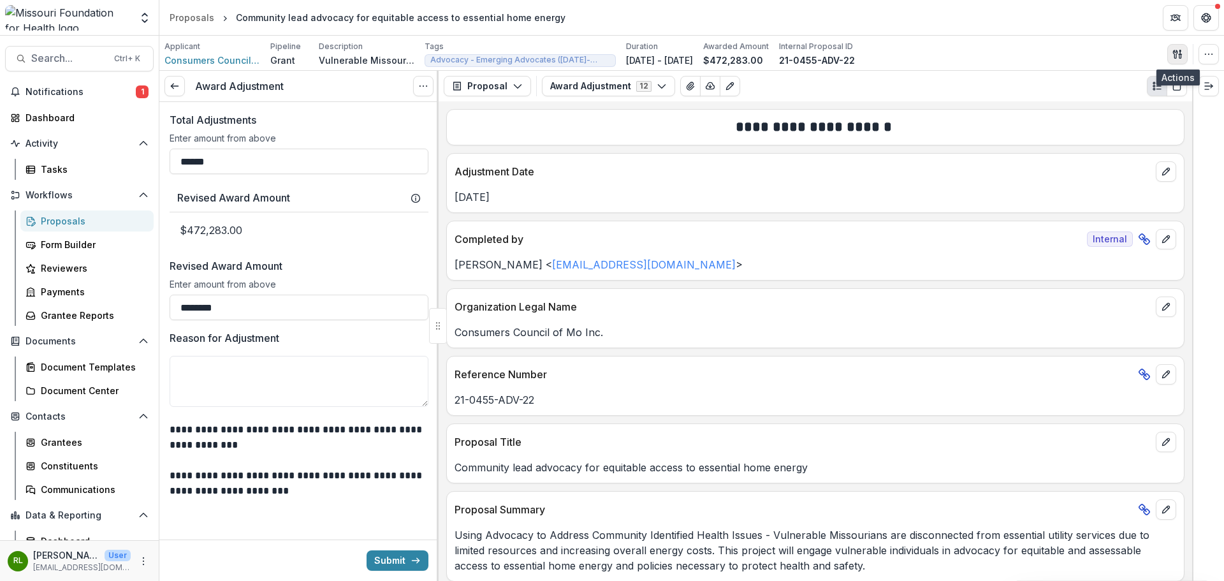
click at [1172, 51] on icon "button" at bounding box center [1177, 54] width 10 height 10
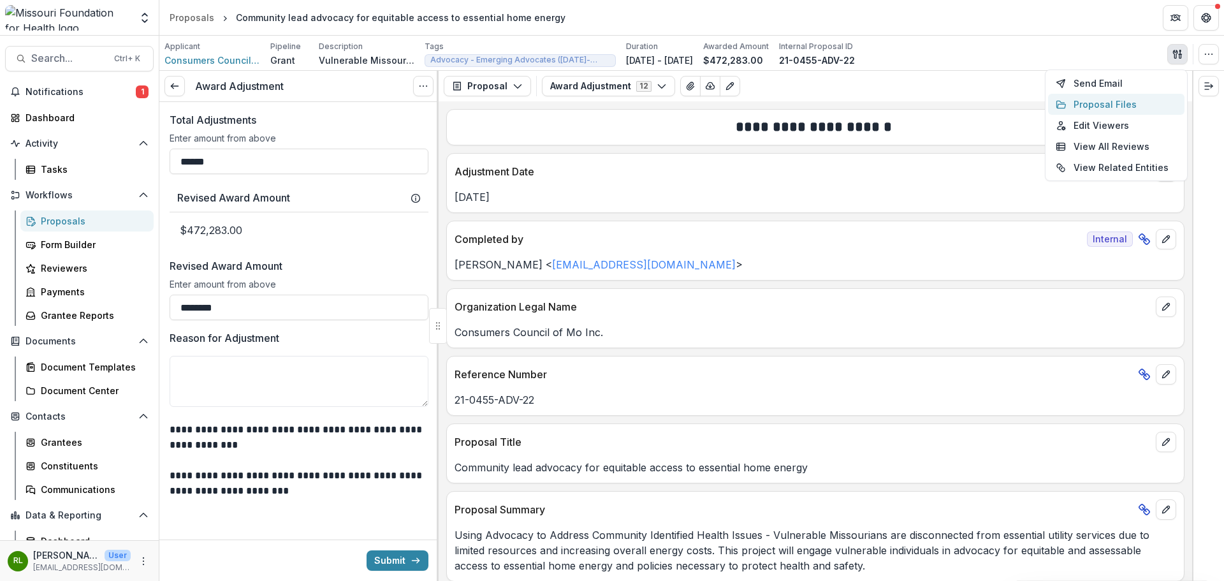
click at [1120, 101] on button "Proposal Files" at bounding box center [1116, 104] width 136 height 21
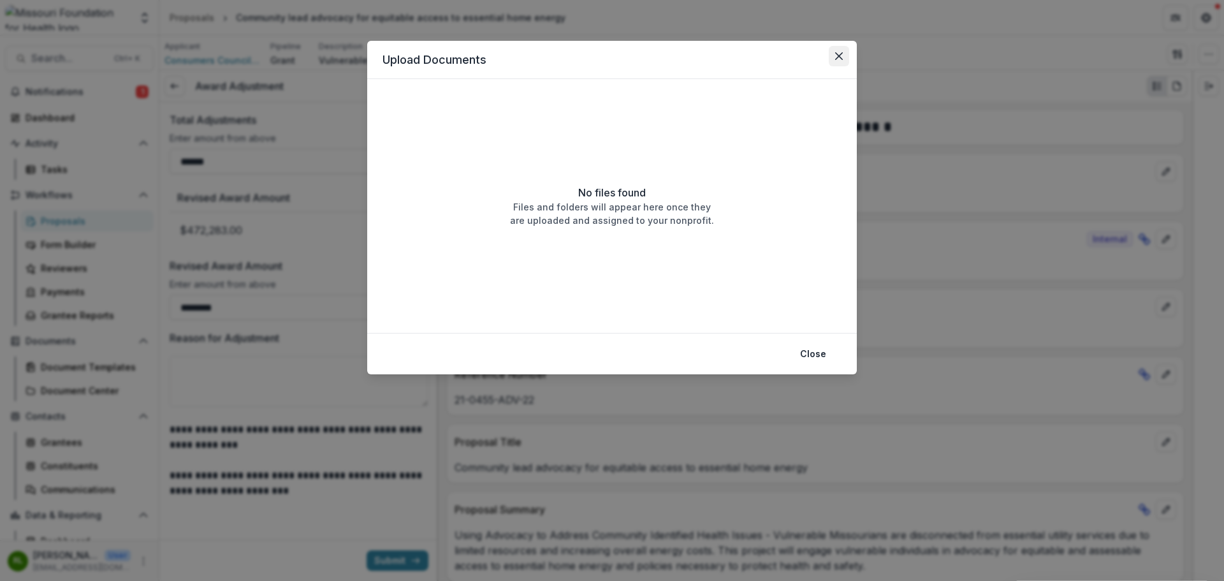
click at [846, 53] on button "Close" at bounding box center [839, 56] width 20 height 20
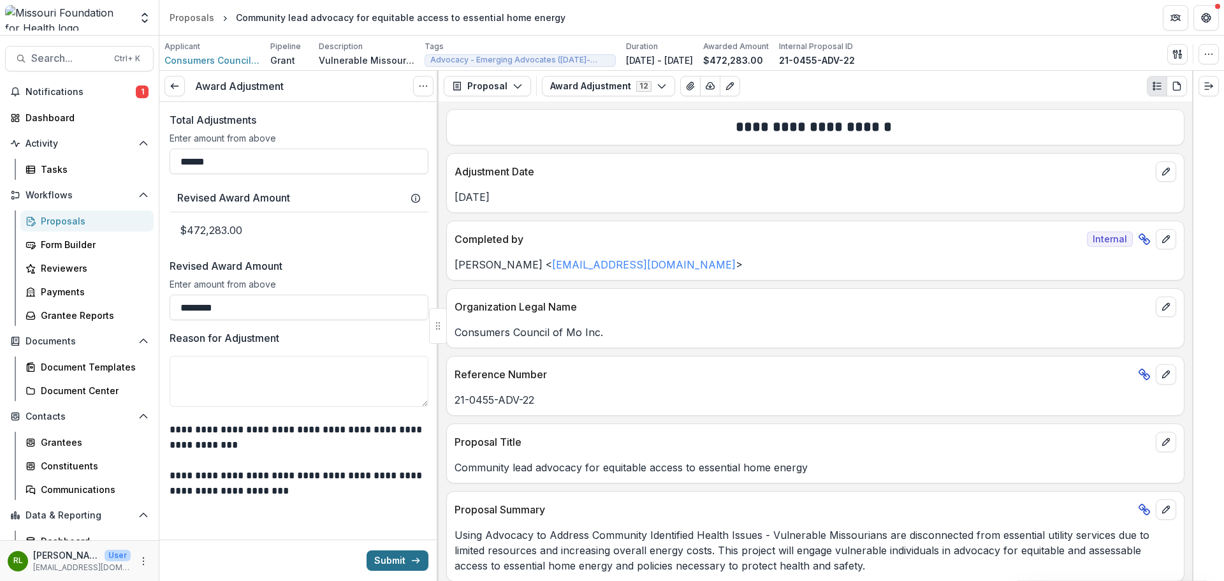
click at [391, 563] on button "Submit" at bounding box center [398, 560] width 62 height 20
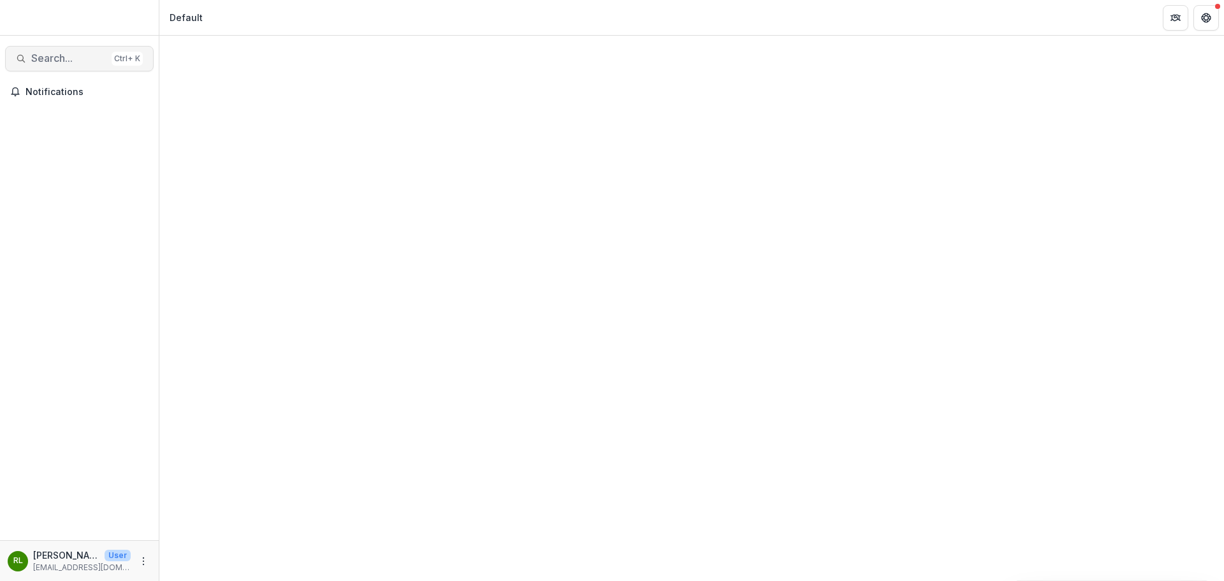
click at [78, 60] on span "Search..." at bounding box center [68, 58] width 75 height 12
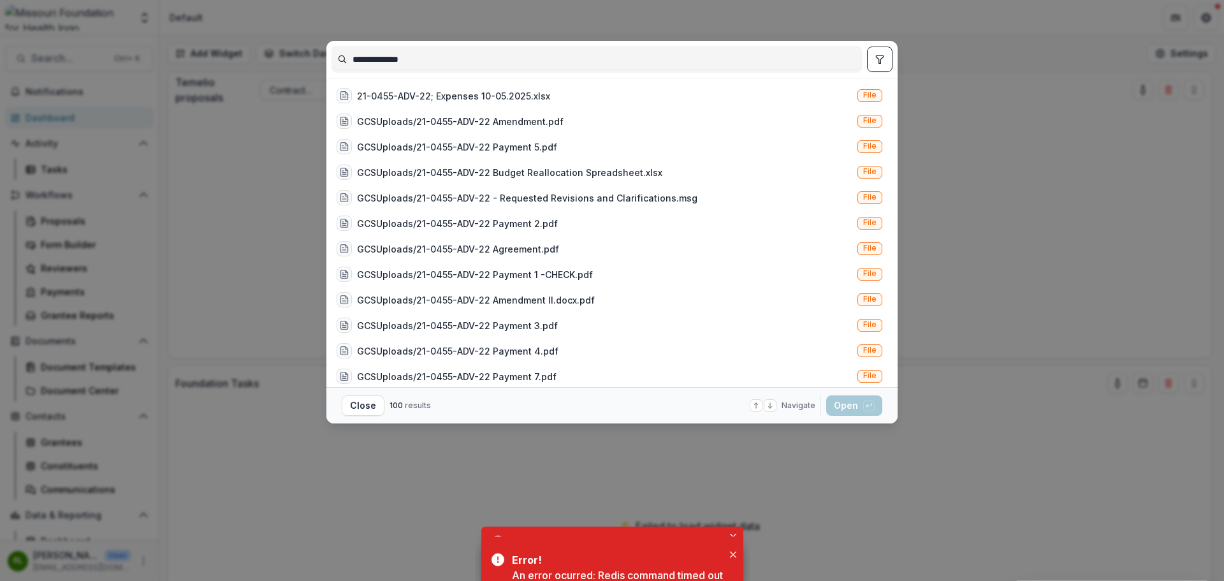
type input "**********"
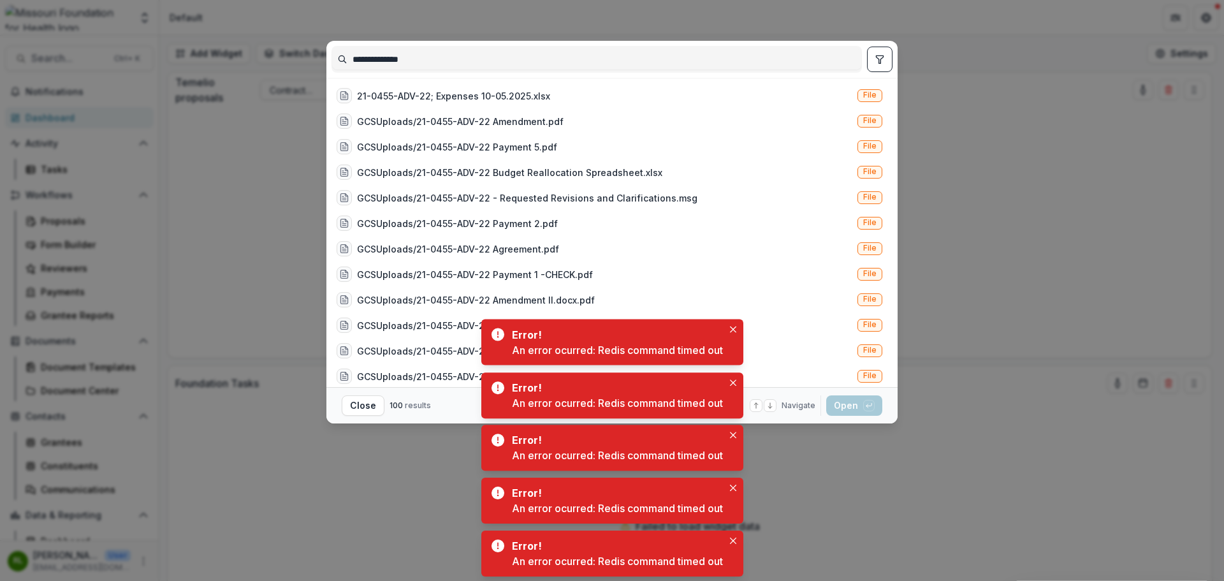
click at [880, 52] on button "toggle filters" at bounding box center [879, 59] width 25 height 25
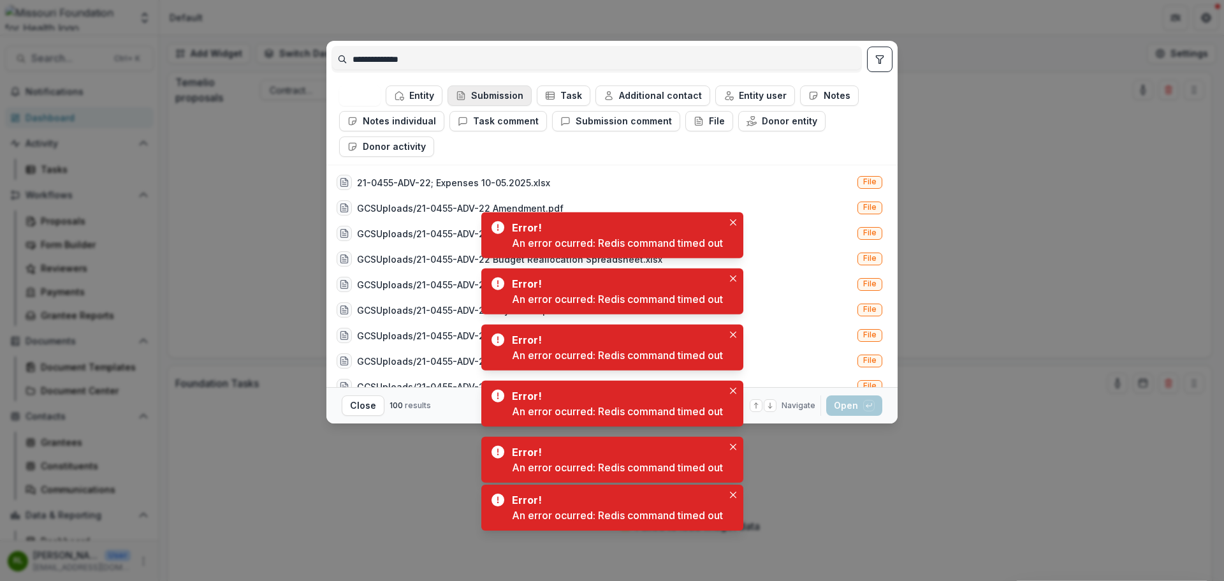
click at [478, 97] on button "Submission" at bounding box center [490, 95] width 84 height 20
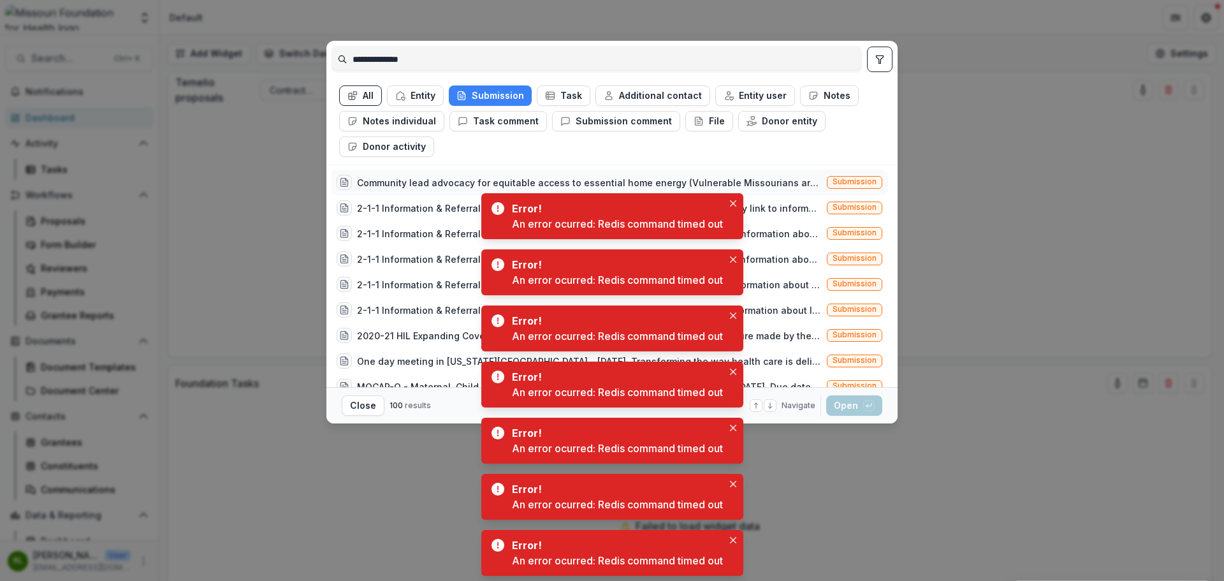
click at [440, 182] on div "Community lead advocacy for equitable access to essential home energy (Vulnerab…" at bounding box center [589, 182] width 465 height 13
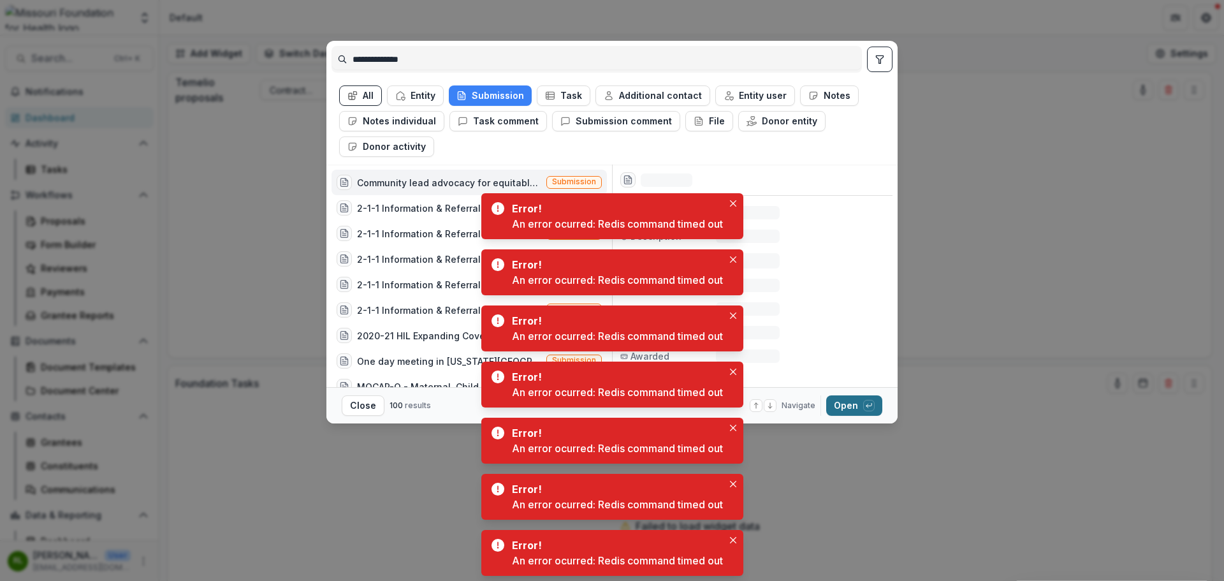
click at [850, 403] on button "Open with enter key" at bounding box center [854, 405] width 56 height 20
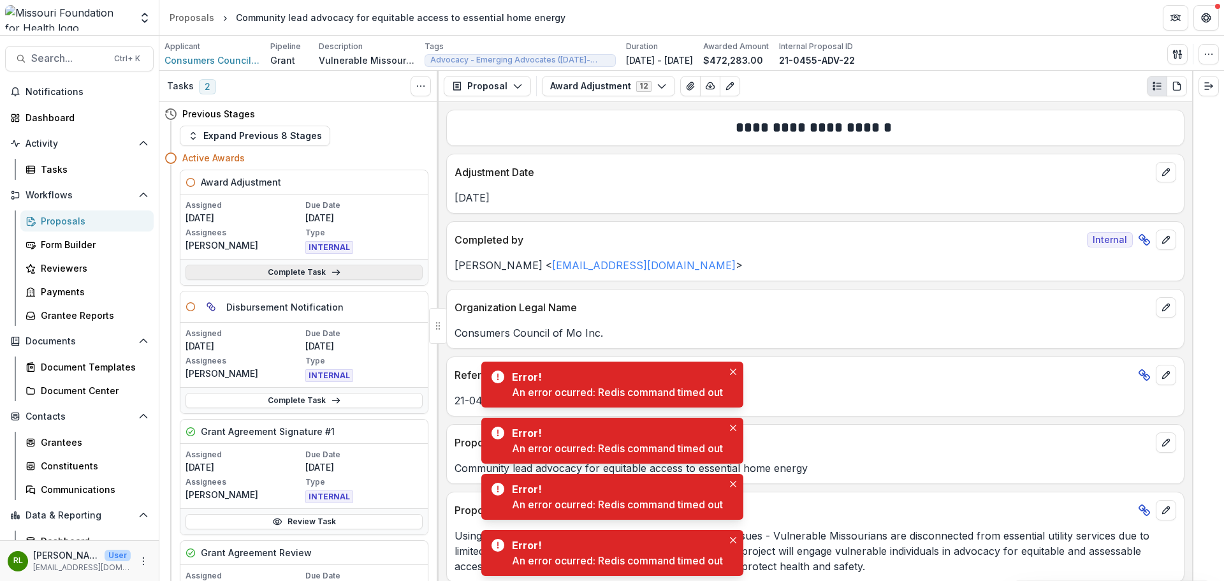
click at [389, 276] on link "Complete Task" at bounding box center [304, 272] width 237 height 15
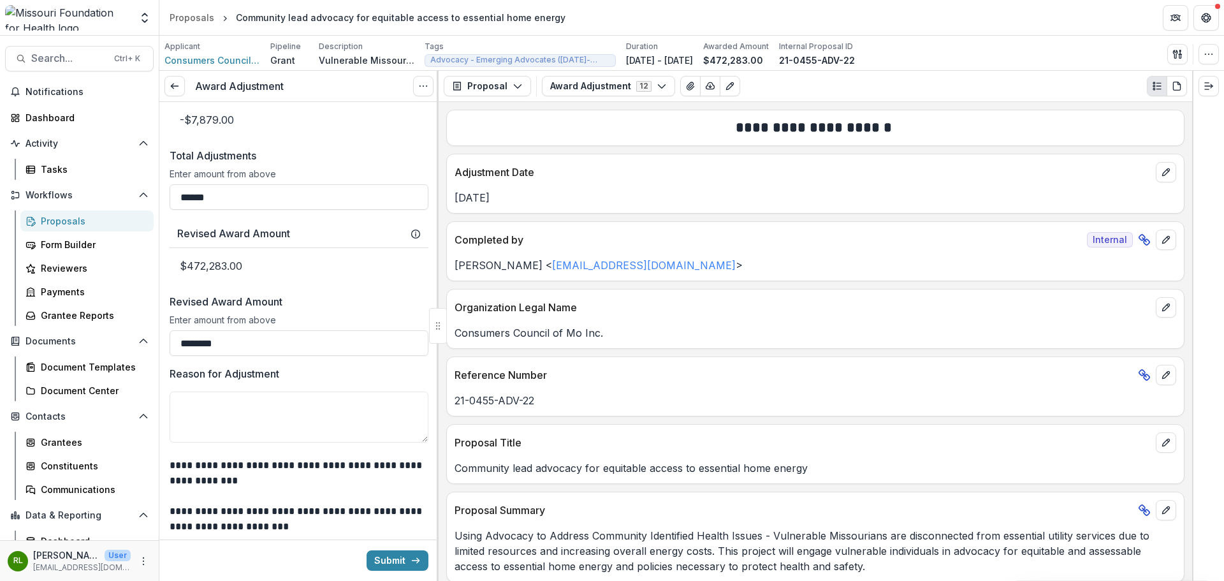
scroll to position [737, 0]
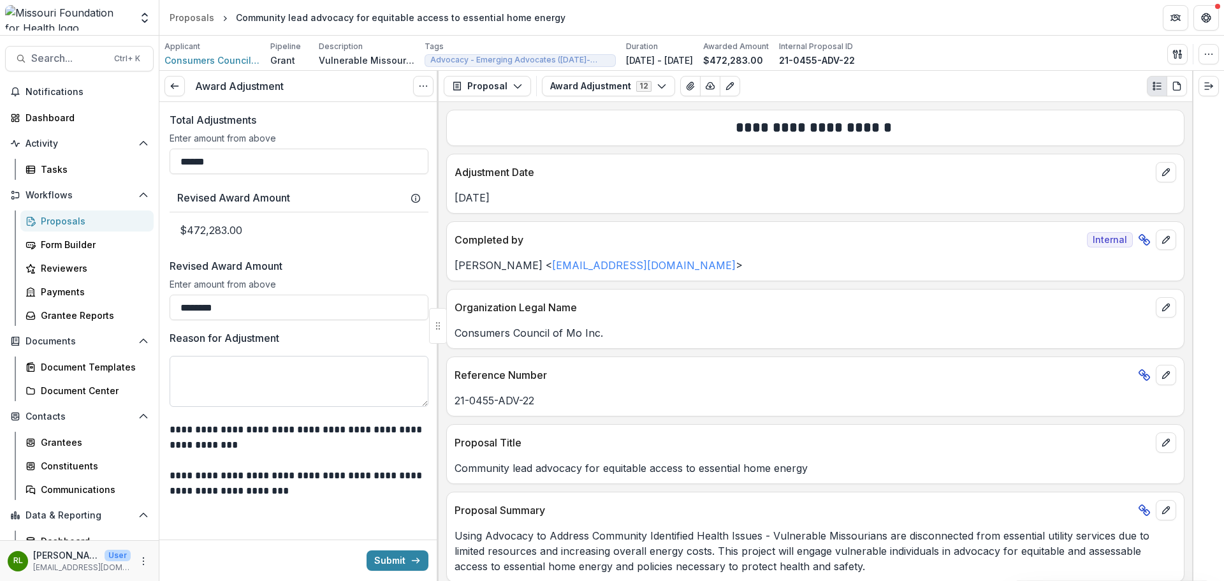
drag, startPoint x: 283, startPoint y: 419, endPoint x: 288, endPoint y: 393, distance: 26.6
click at [287, 389] on textarea "Reason for Adjustment" at bounding box center [299, 381] width 259 height 51
paste textarea "**********"
type textarea "**********"
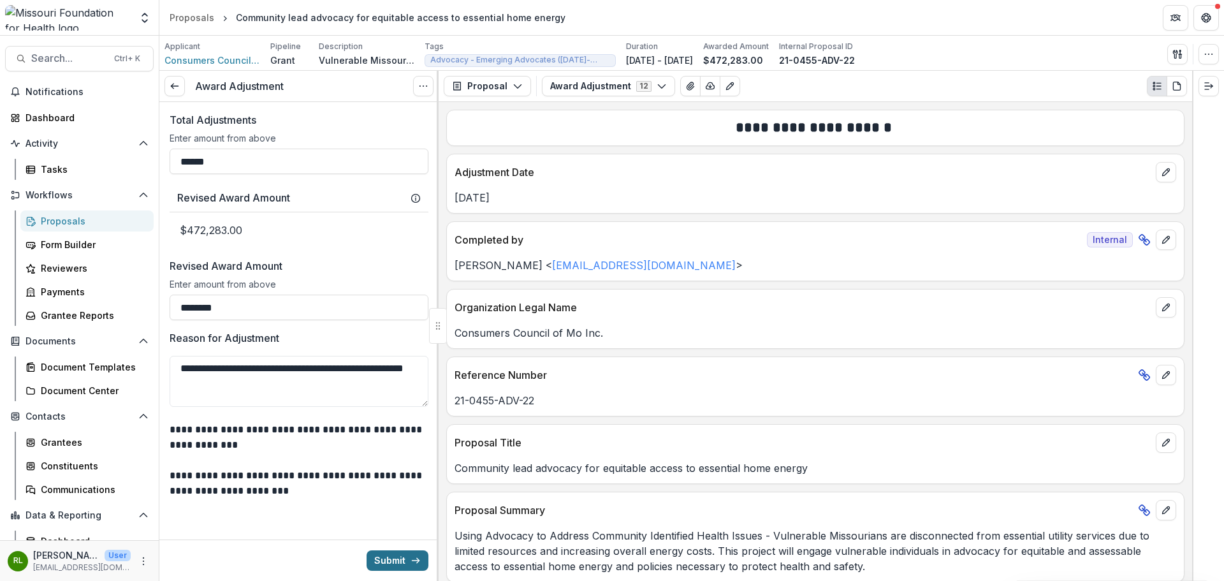
click at [391, 558] on button "Submit" at bounding box center [398, 560] width 62 height 20
click at [410, 568] on button "Submit" at bounding box center [398, 560] width 62 height 20
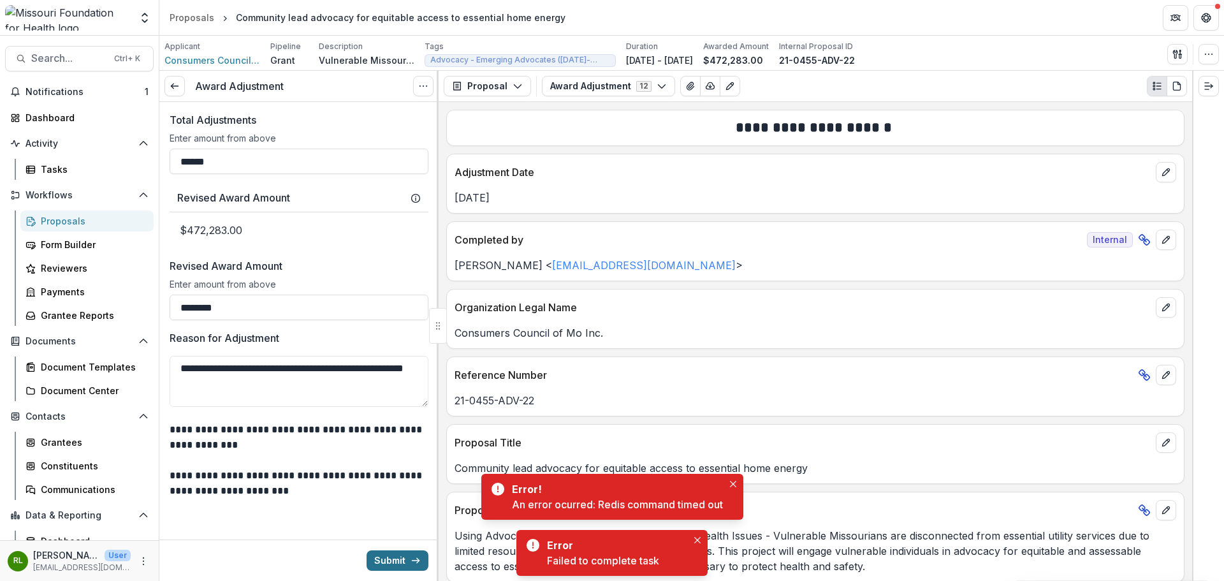
click at [406, 555] on button "Submit" at bounding box center [398, 560] width 62 height 20
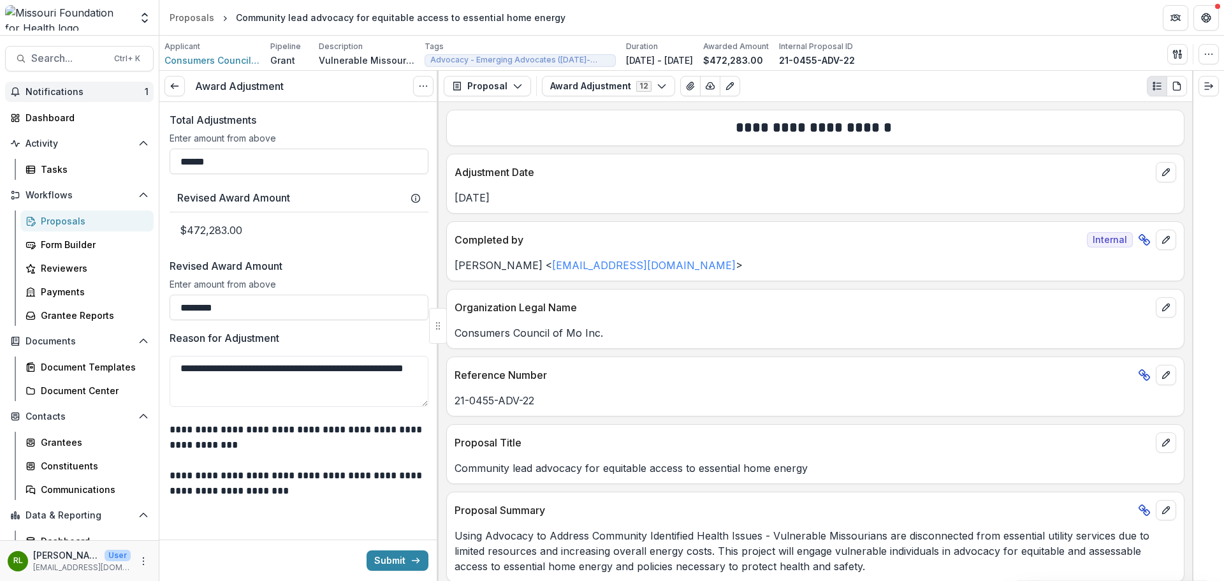
click at [55, 85] on button "Notifications 1" at bounding box center [79, 92] width 149 height 20
click at [412, 449] on p "**********" at bounding box center [297, 437] width 255 height 31
click at [404, 555] on button "Submit" at bounding box center [398, 560] width 62 height 20
click at [71, 96] on span "Notifications" at bounding box center [84, 92] width 119 height 11
click at [54, 162] on link "Tasks" at bounding box center [86, 169] width 133 height 21
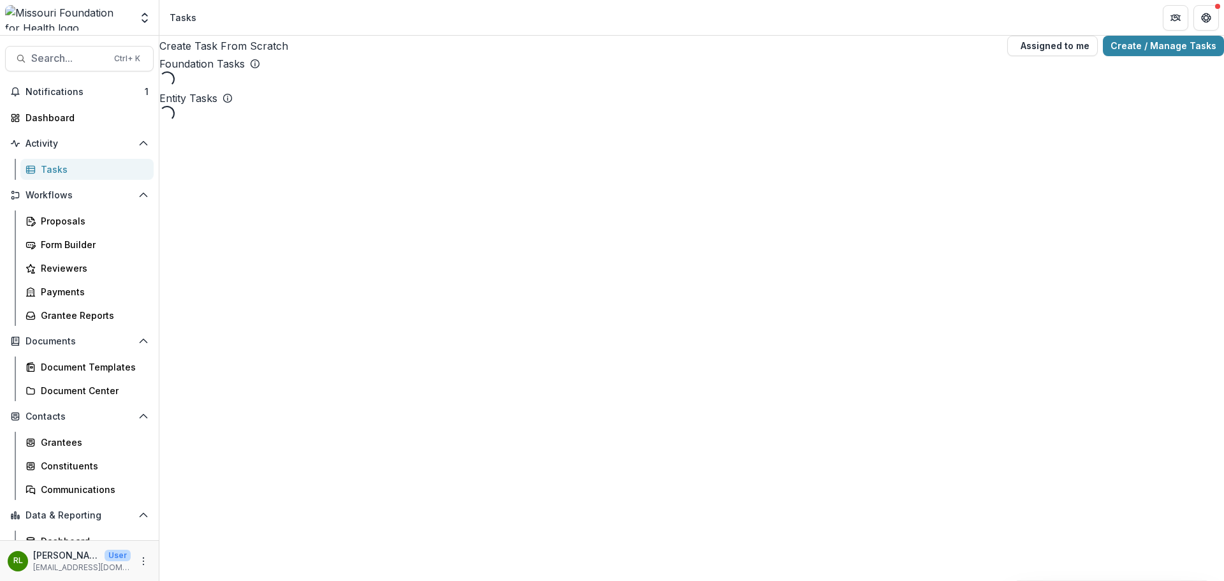
click at [329, 461] on div "Create Task From Scratch Assigned to me Create / Manage Tasks Foundation Tasks …" at bounding box center [691, 308] width 1065 height 545
